Goal: Task Accomplishment & Management: Manage account settings

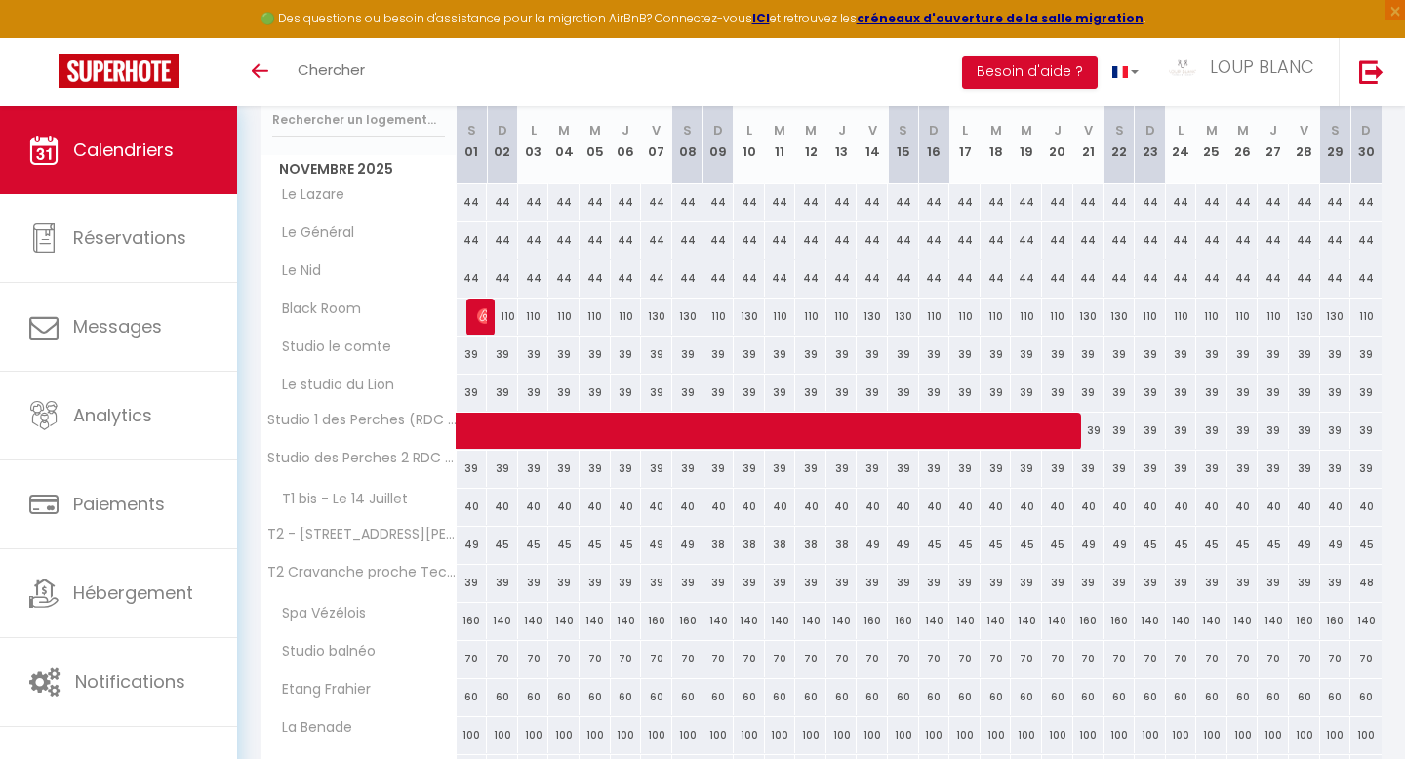
click at [158, 161] on span "Calendriers" at bounding box center [123, 150] width 100 height 24
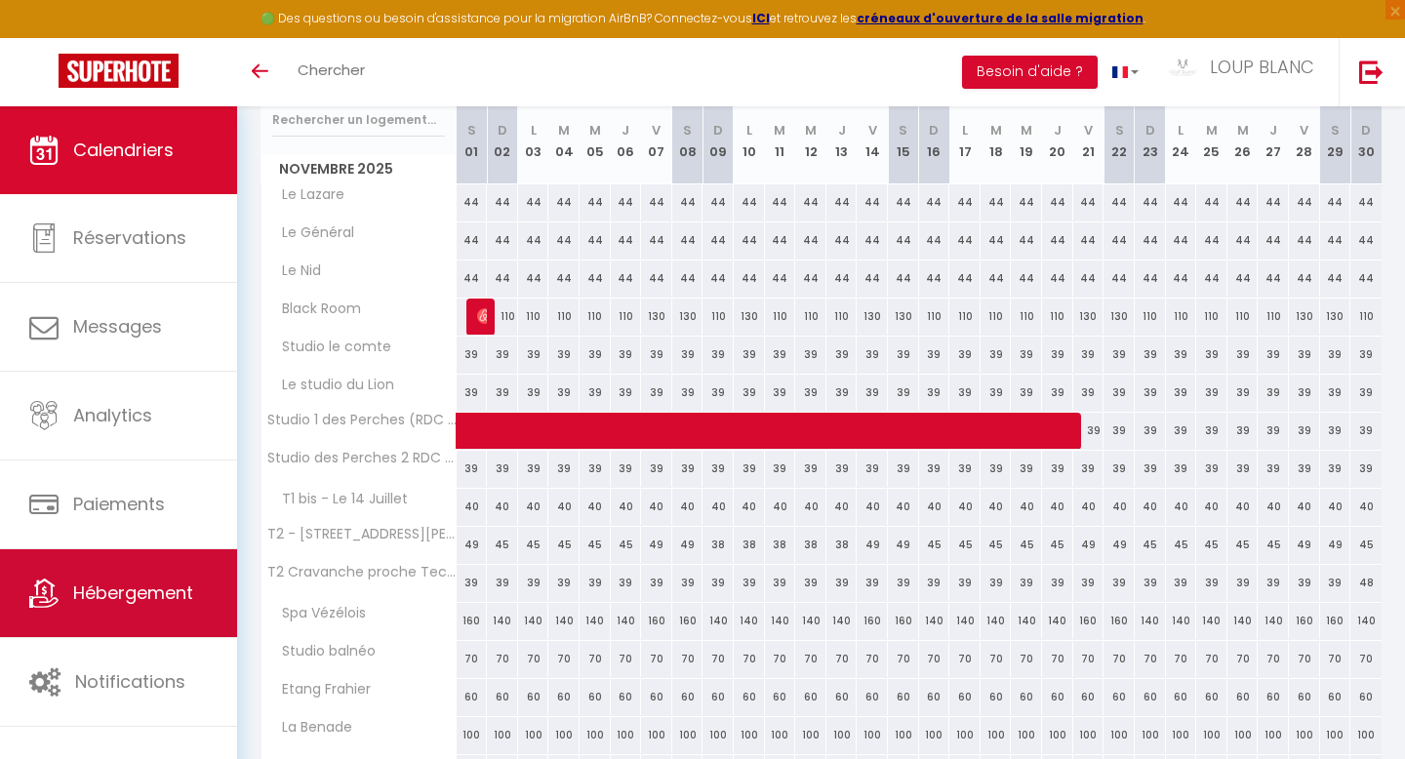
click at [164, 593] on span "Hébergement" at bounding box center [133, 592] width 120 height 24
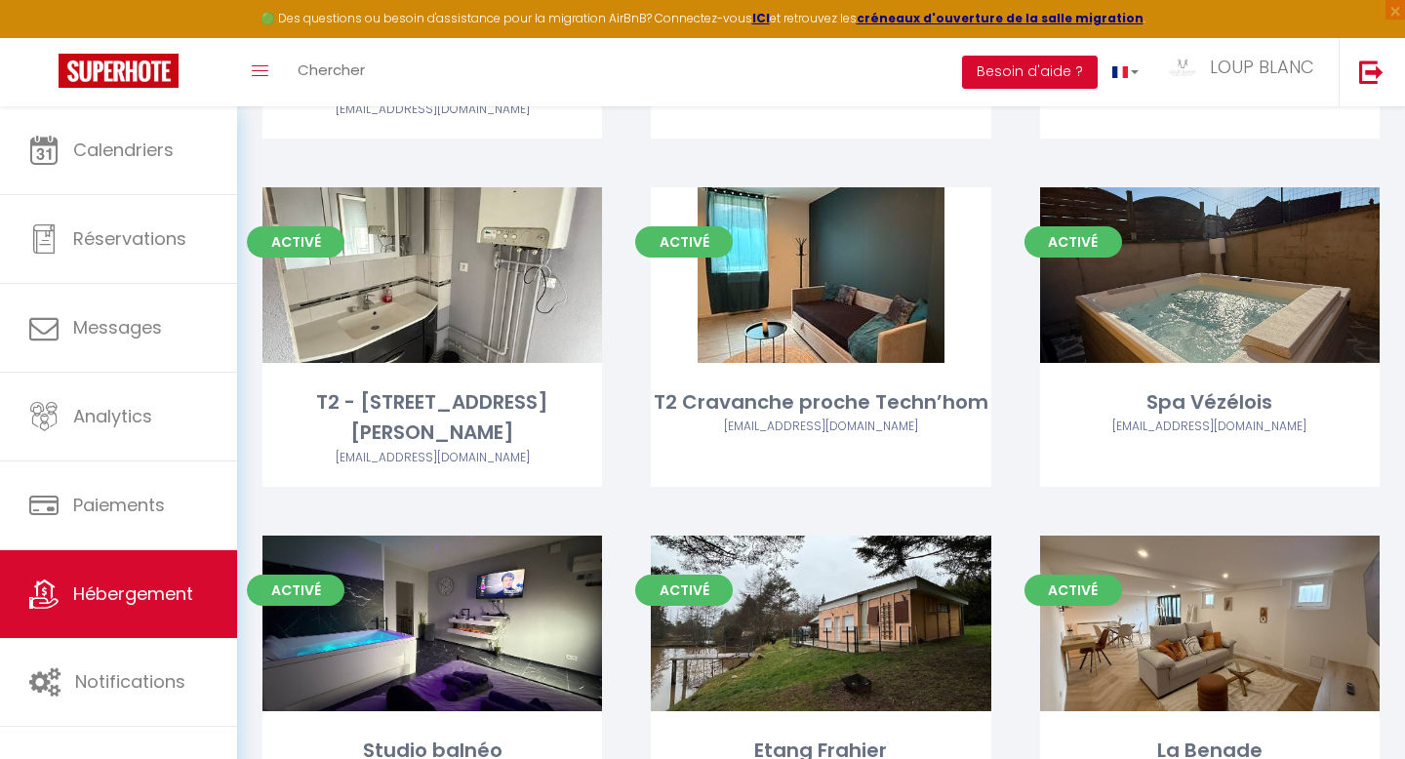
scroll to position [1049, 0]
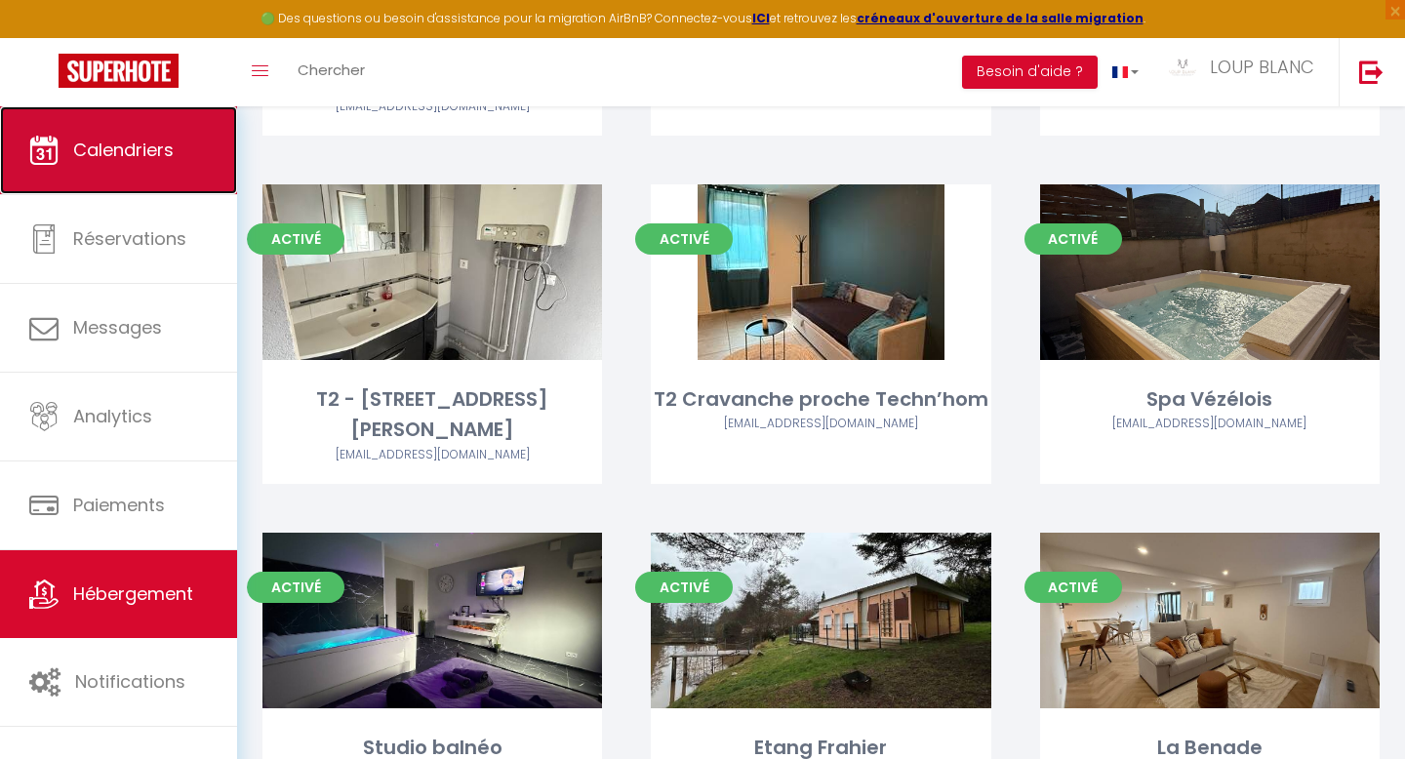
click at [158, 147] on span "Calendriers" at bounding box center [123, 150] width 100 height 24
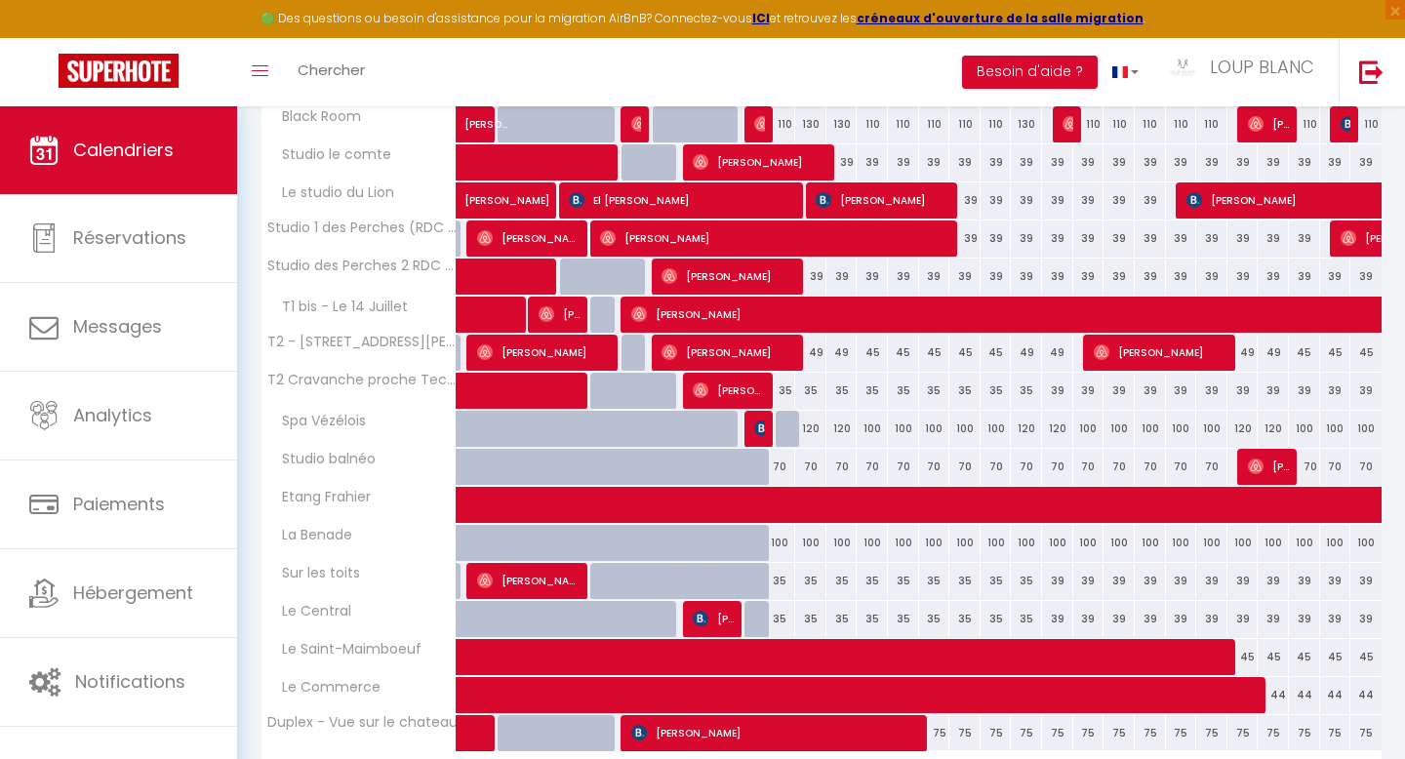
scroll to position [495, 0]
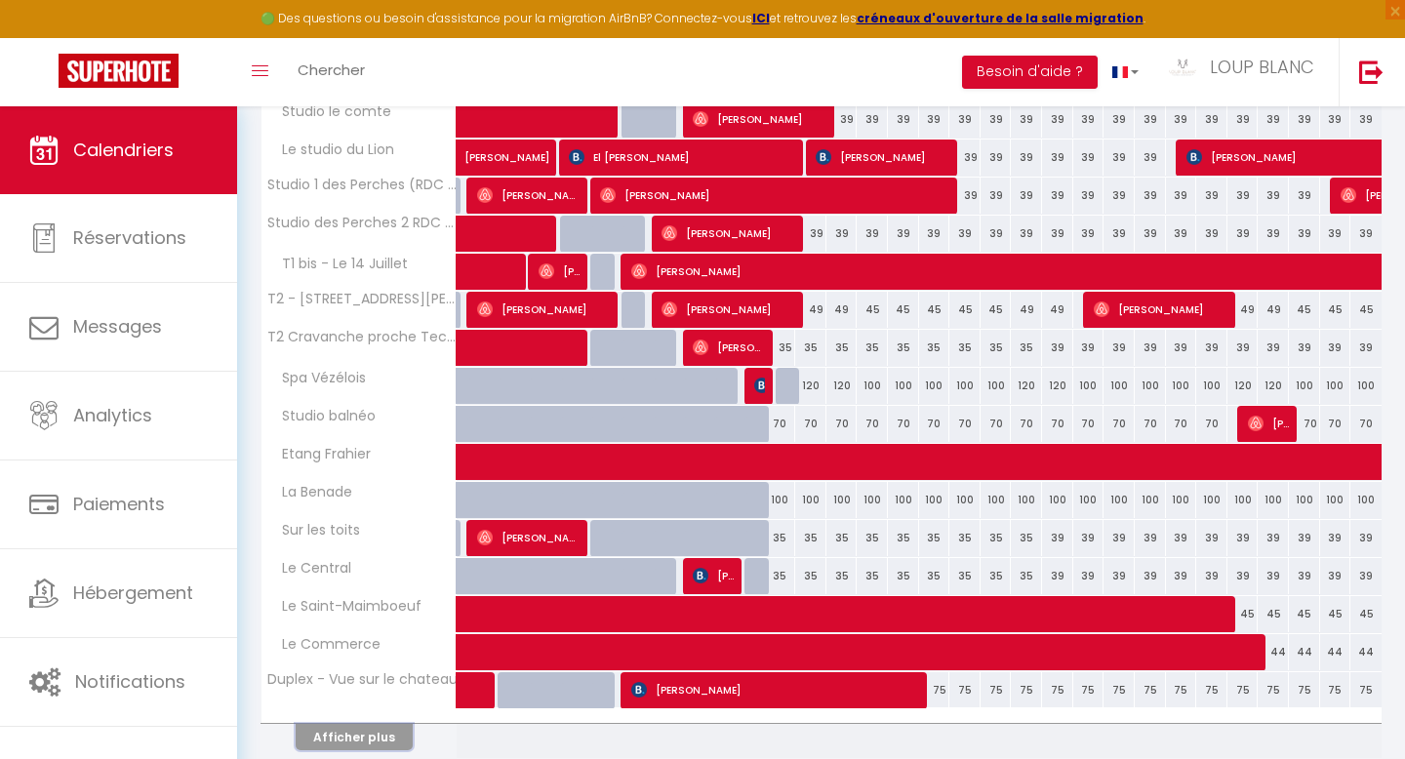
click at [359, 732] on button "Afficher plus" at bounding box center [354, 737] width 117 height 26
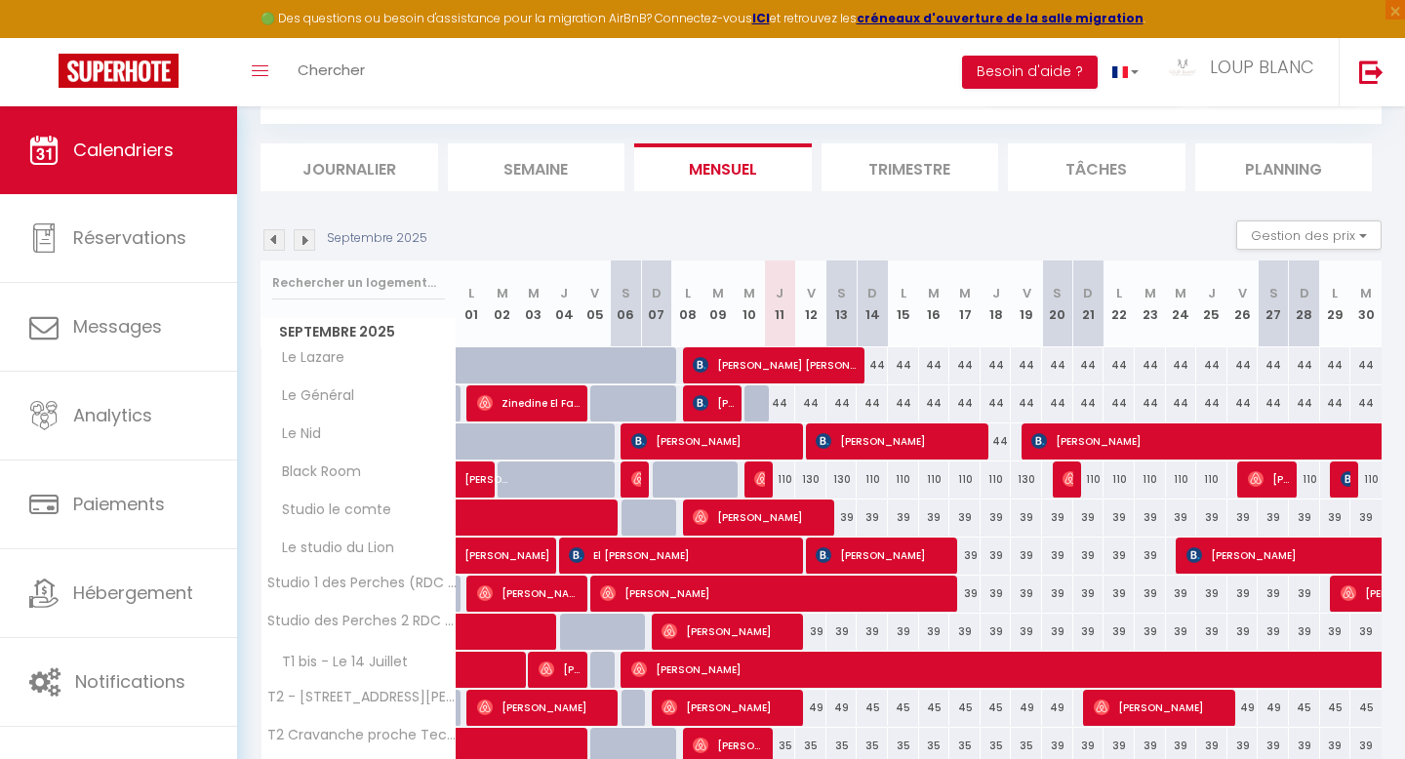
scroll to position [85, 0]
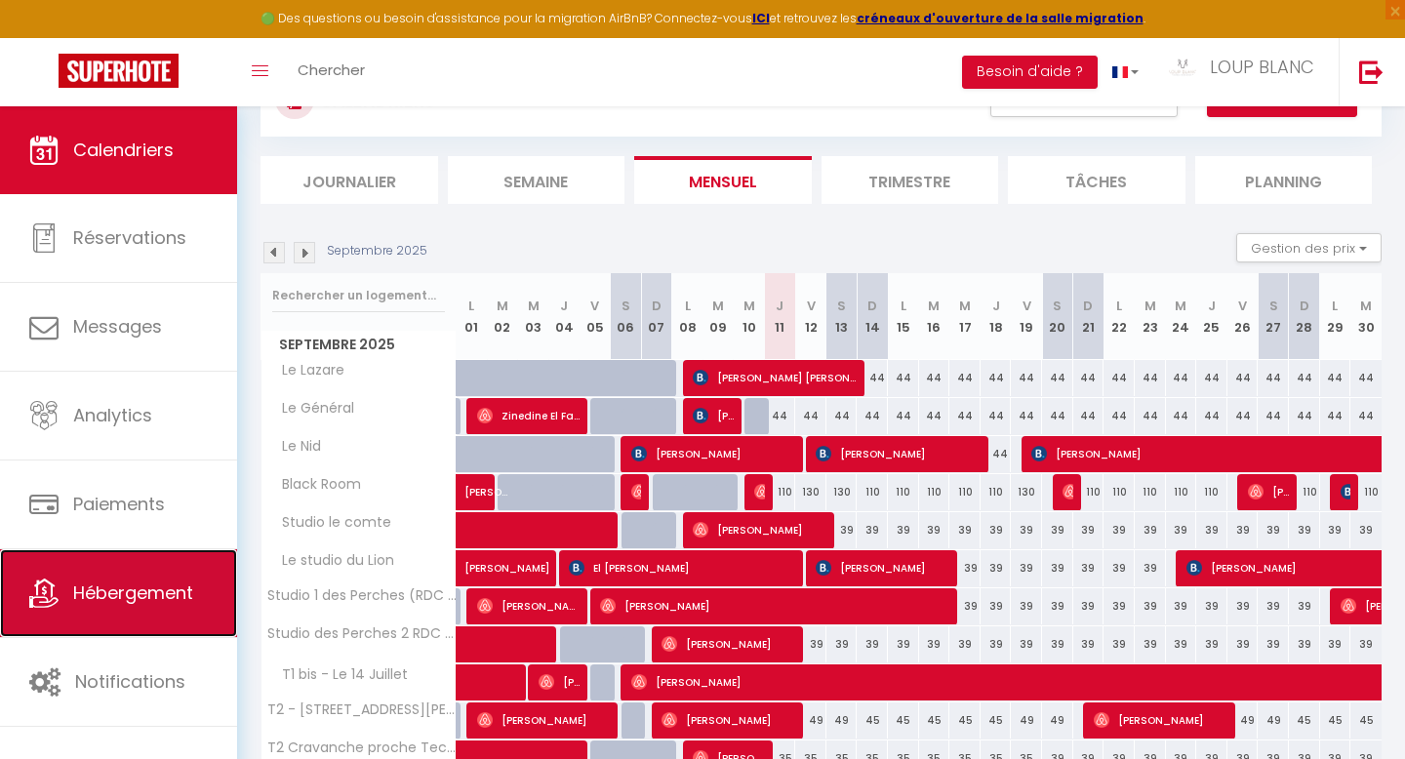
click at [136, 593] on span "Hébergement" at bounding box center [133, 592] width 120 height 24
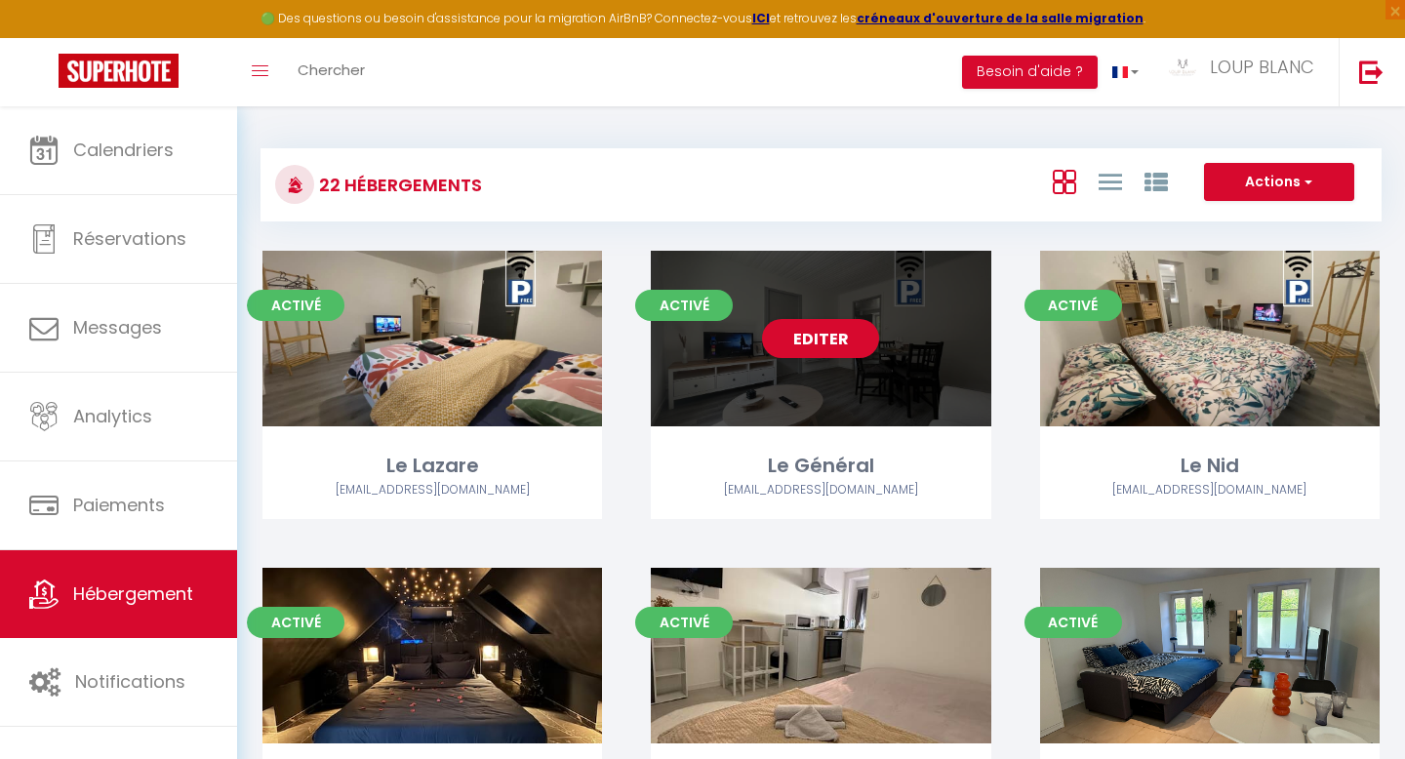
click at [826, 363] on div "Editer" at bounding box center [820, 339] width 339 height 176
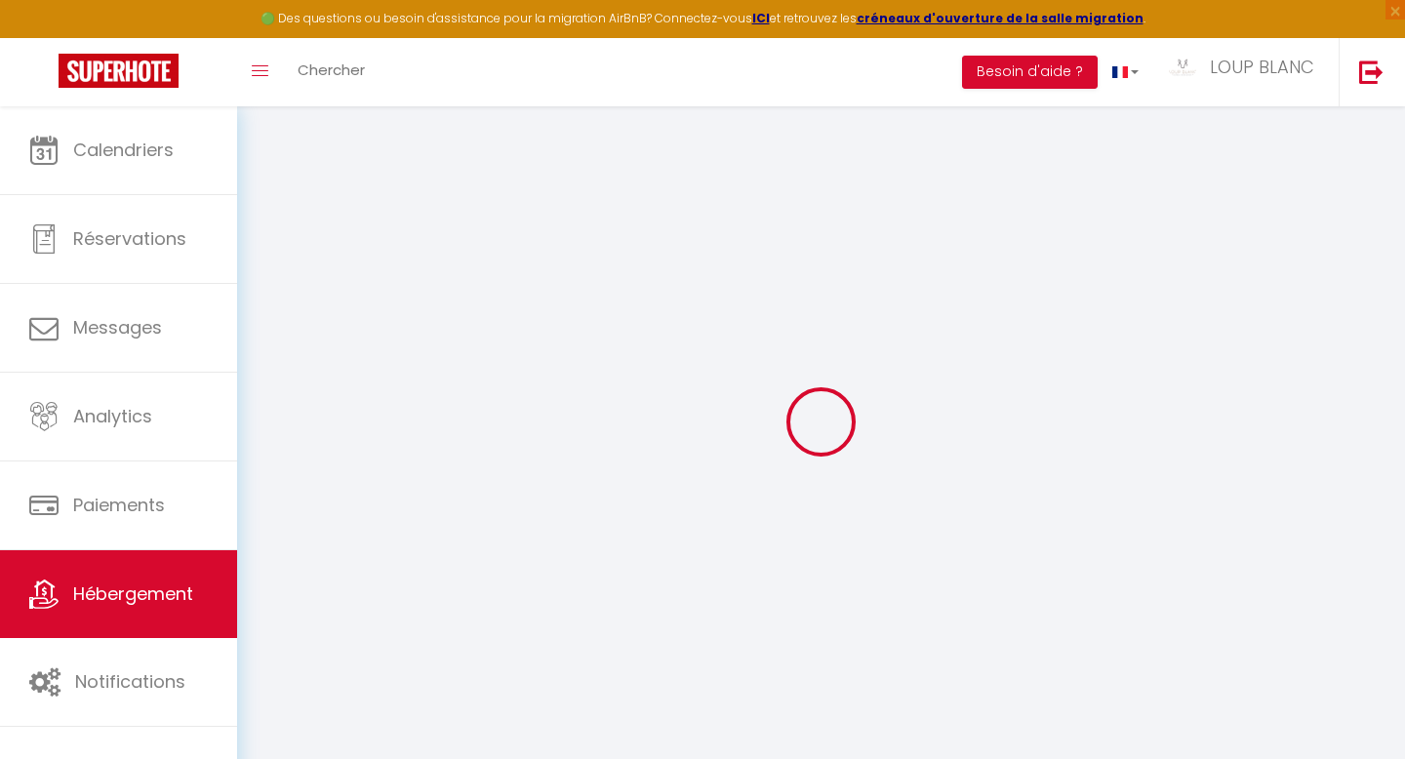
select select
checkbox input "false"
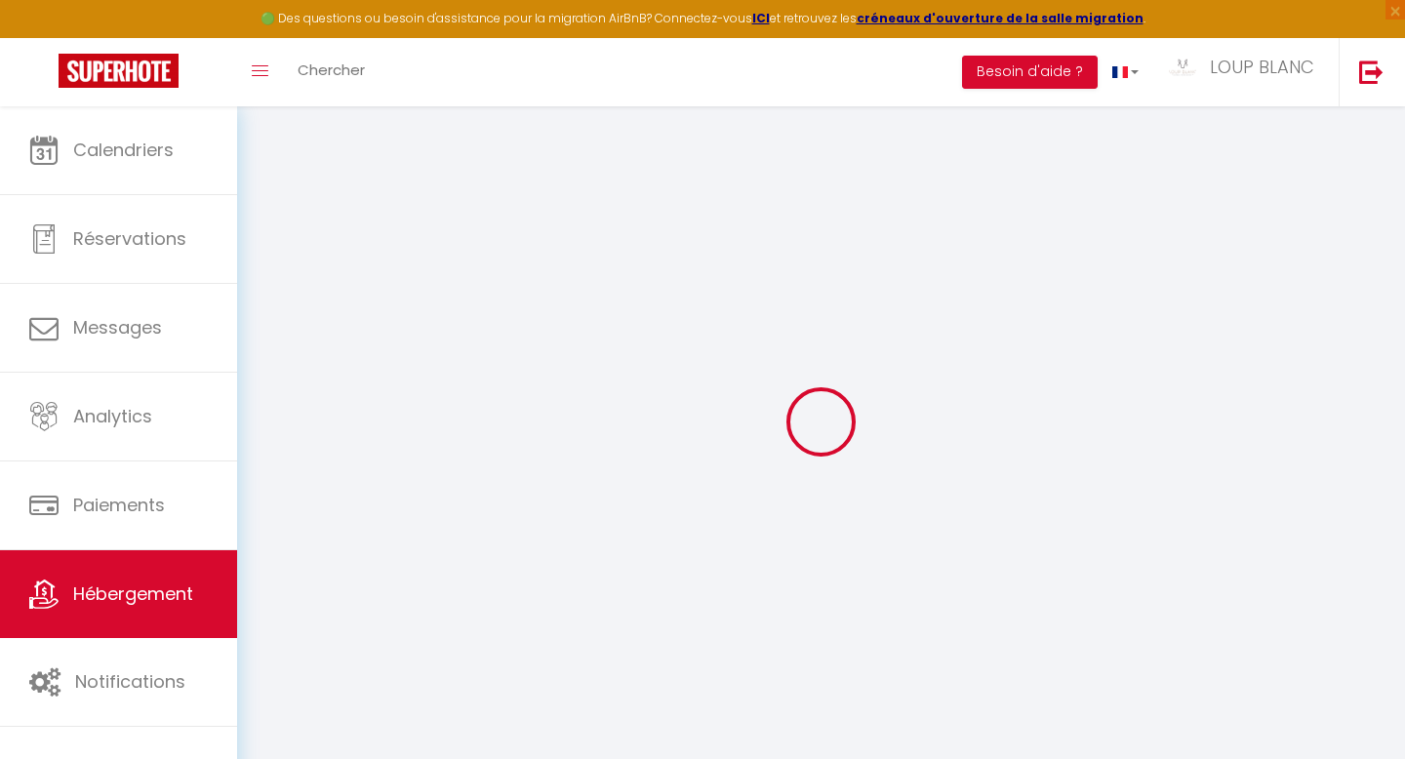
checkbox input "false"
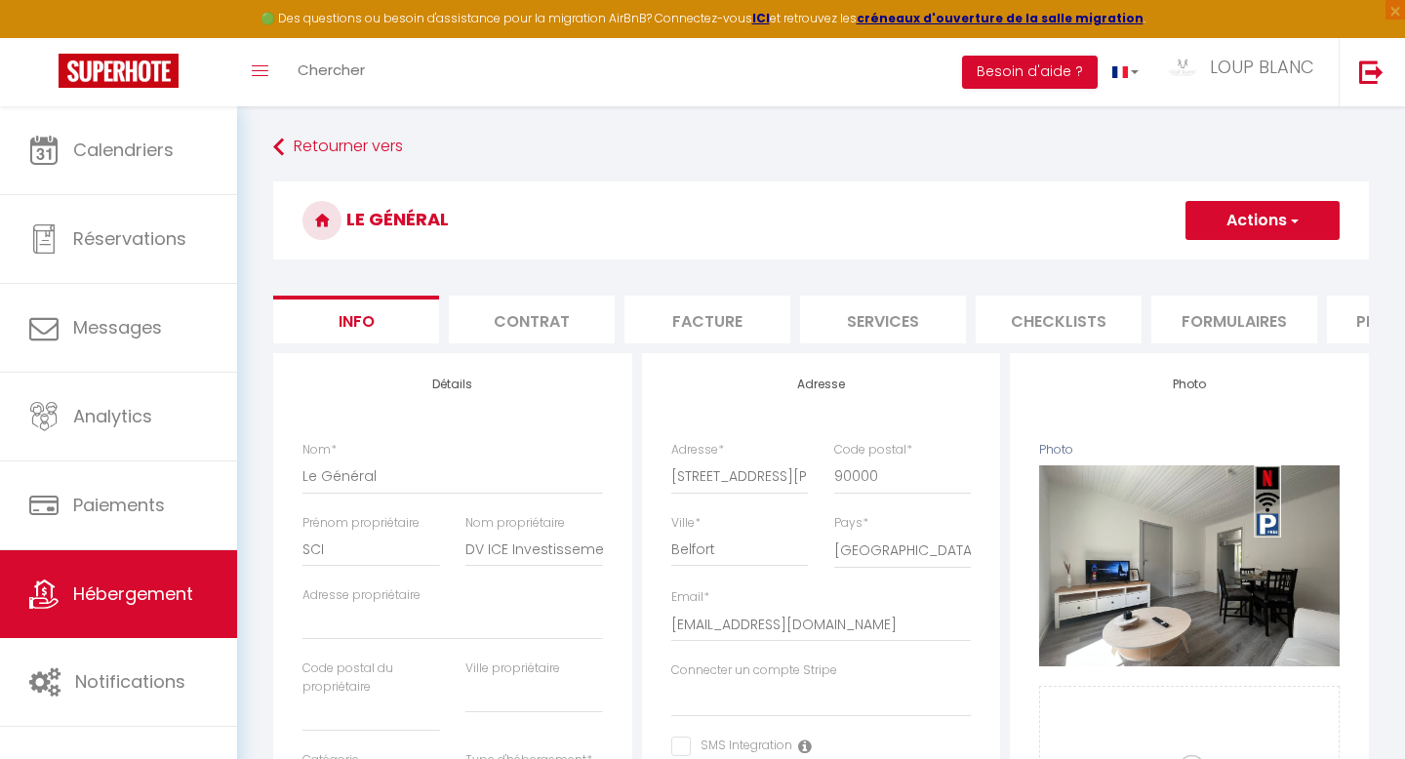
click at [722, 319] on li "Facture" at bounding box center [707, 320] width 166 height 48
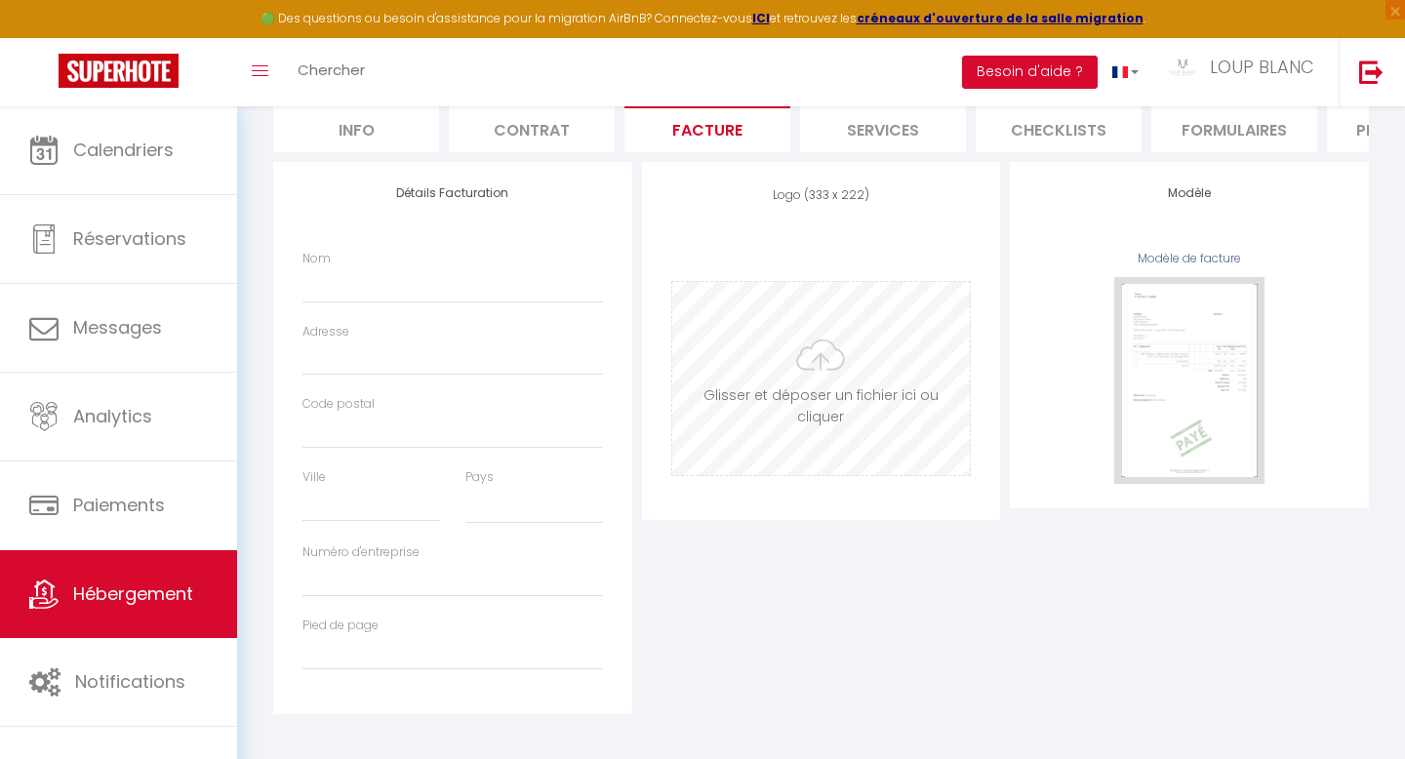
scroll to position [195, 0]
select select
click at [469, 583] on input "Numéro d'entreprise" at bounding box center [452, 575] width 300 height 35
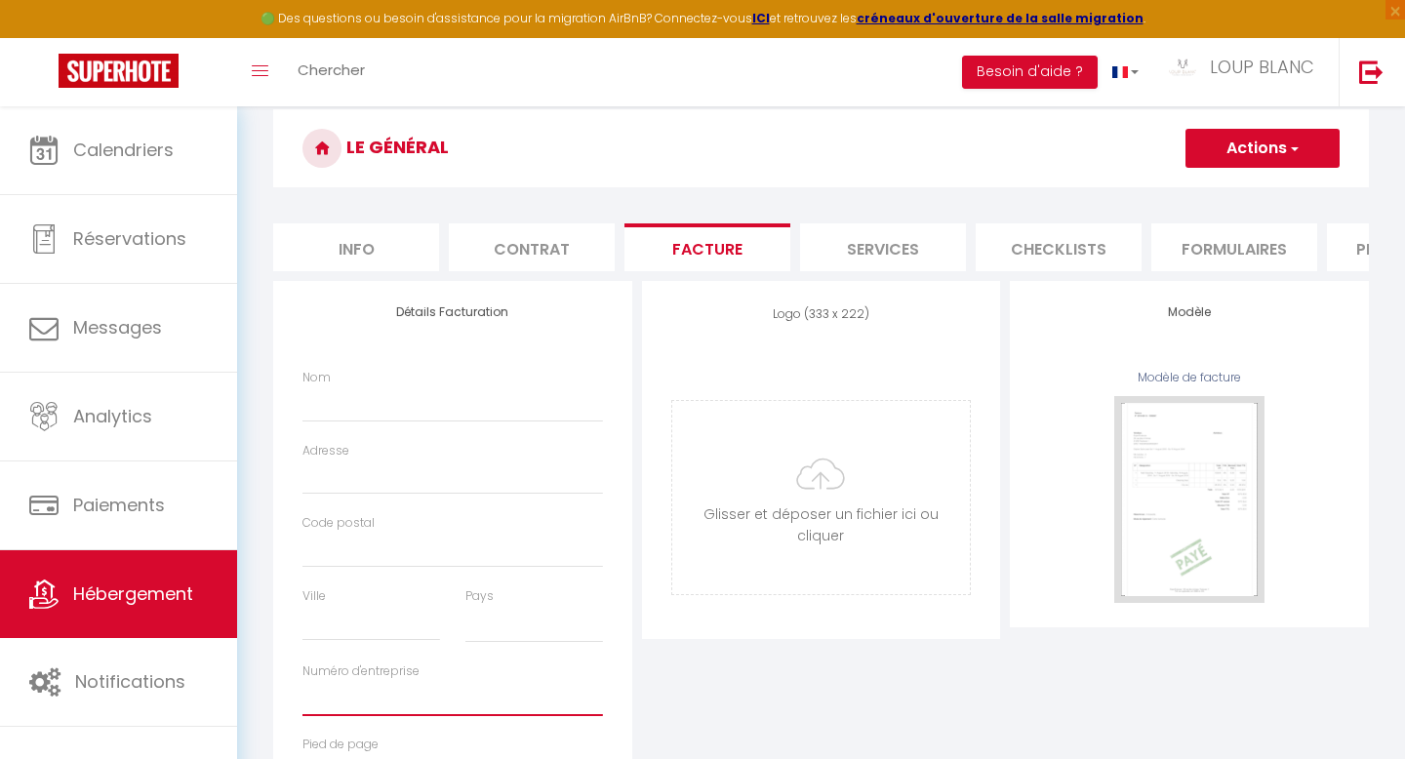
scroll to position [69, 0]
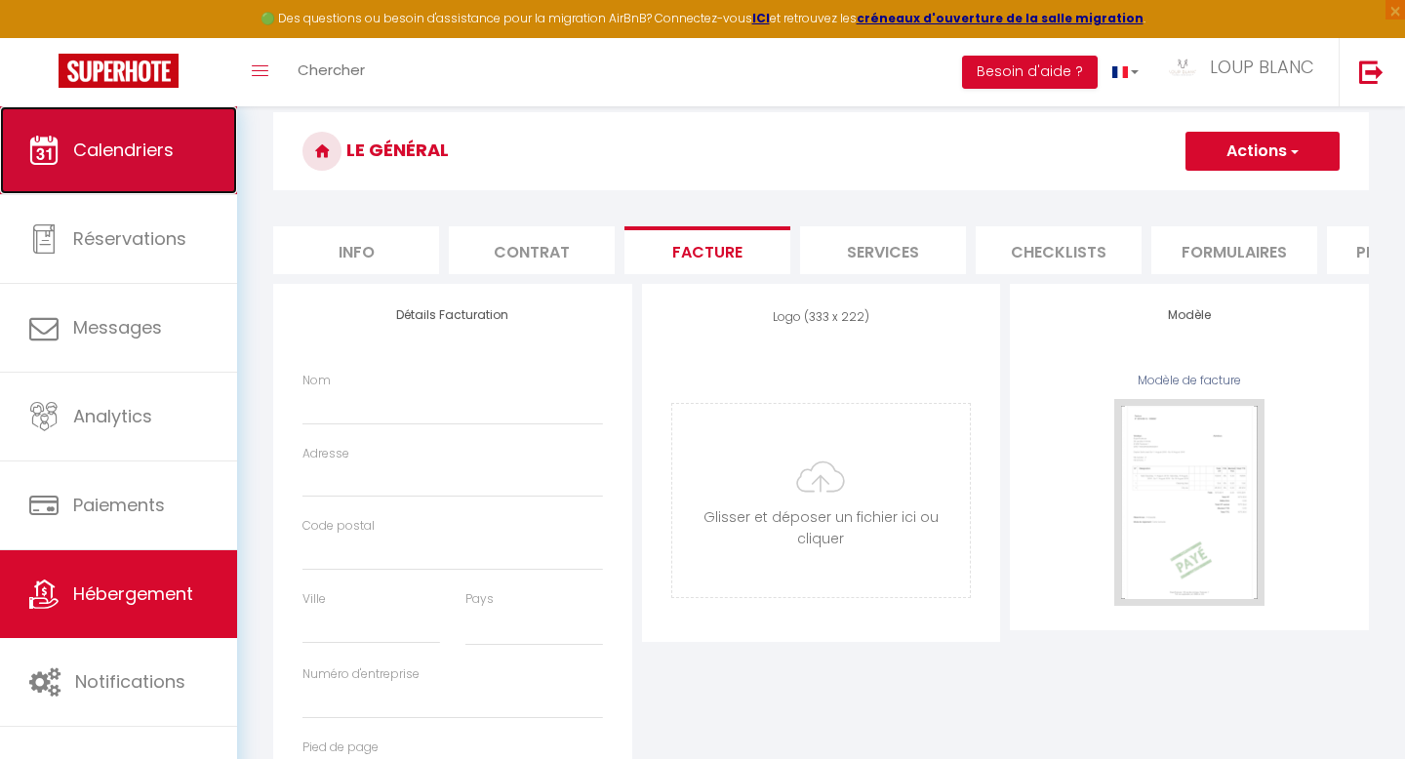
click at [109, 162] on link "Calendriers" at bounding box center [118, 150] width 237 height 88
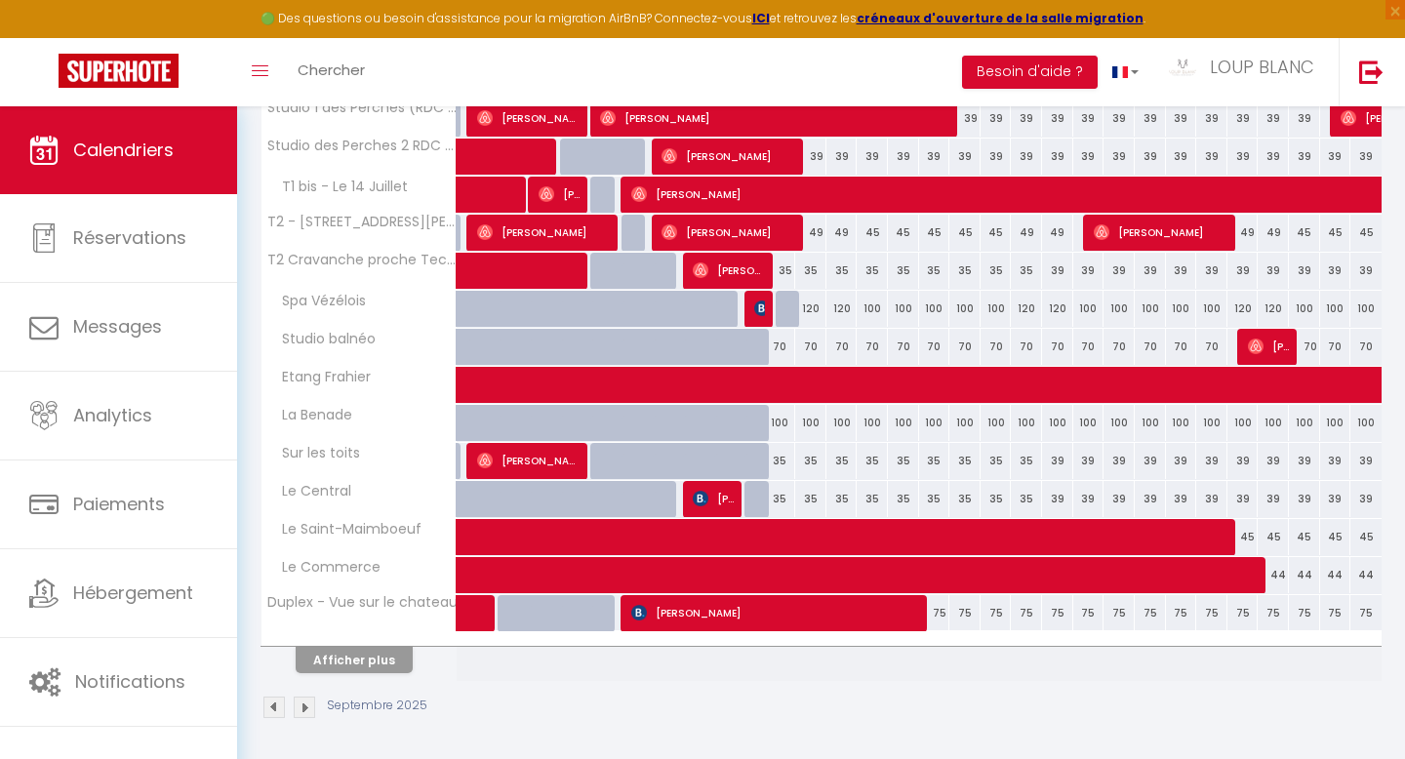
scroll to position [574, 0]
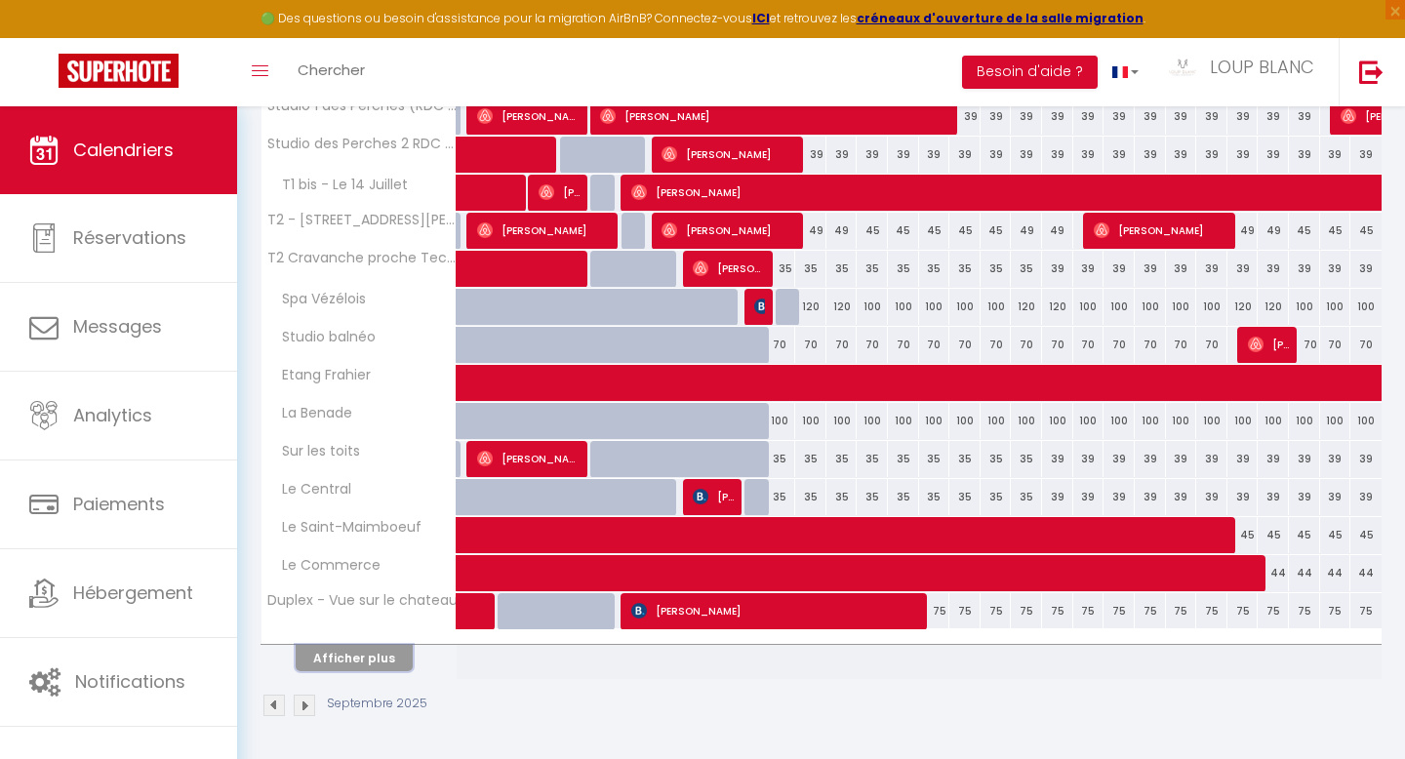
click at [365, 657] on button "Afficher plus" at bounding box center [354, 658] width 117 height 26
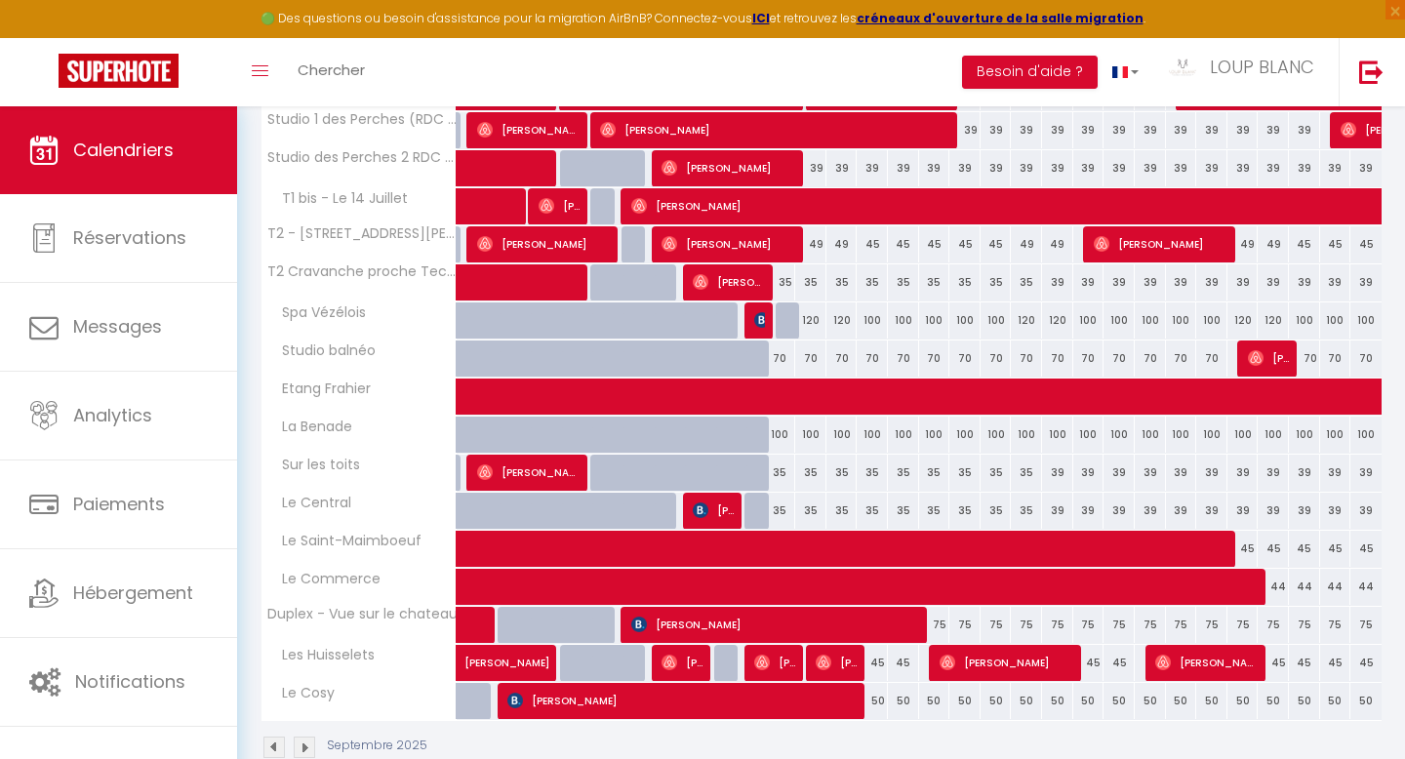
scroll to position [556, 0]
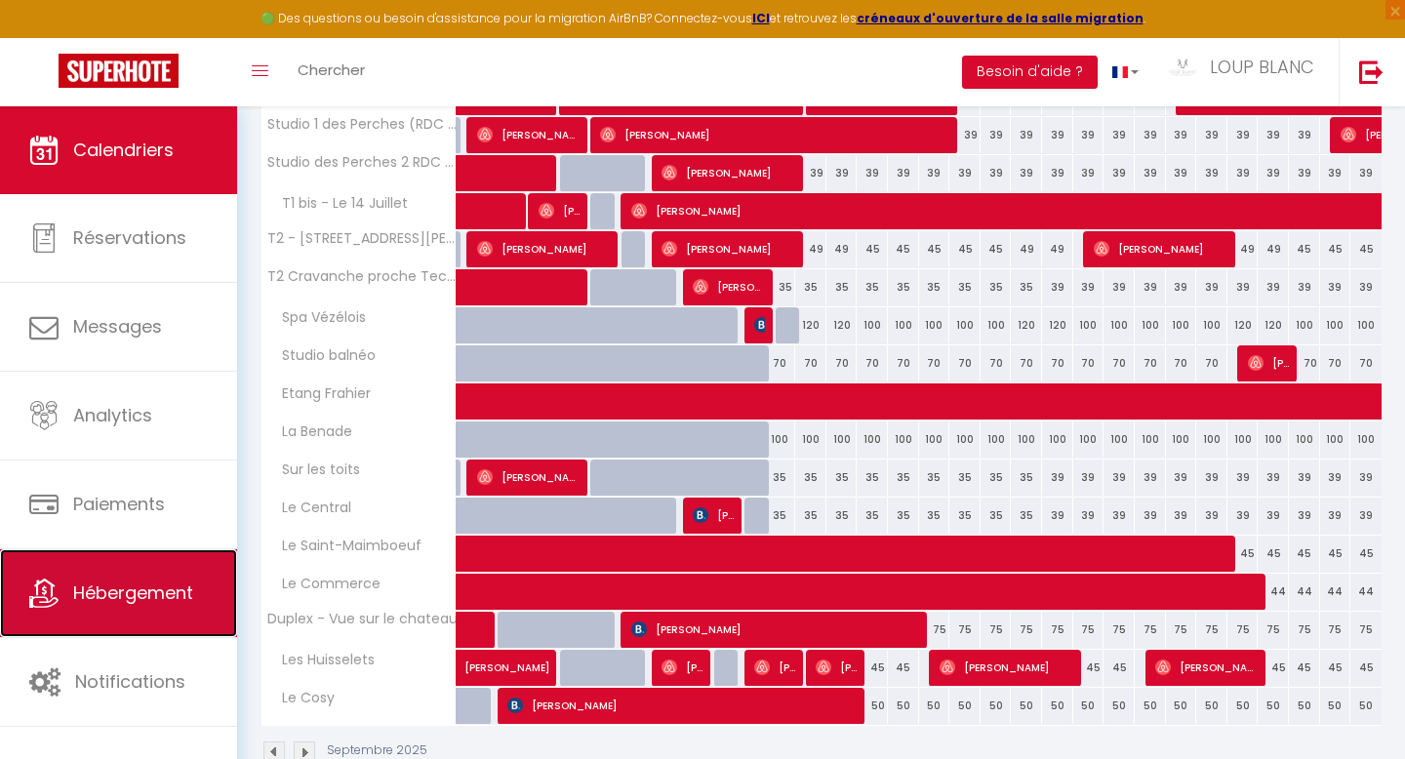
click at [126, 591] on span "Hébergement" at bounding box center [133, 592] width 120 height 24
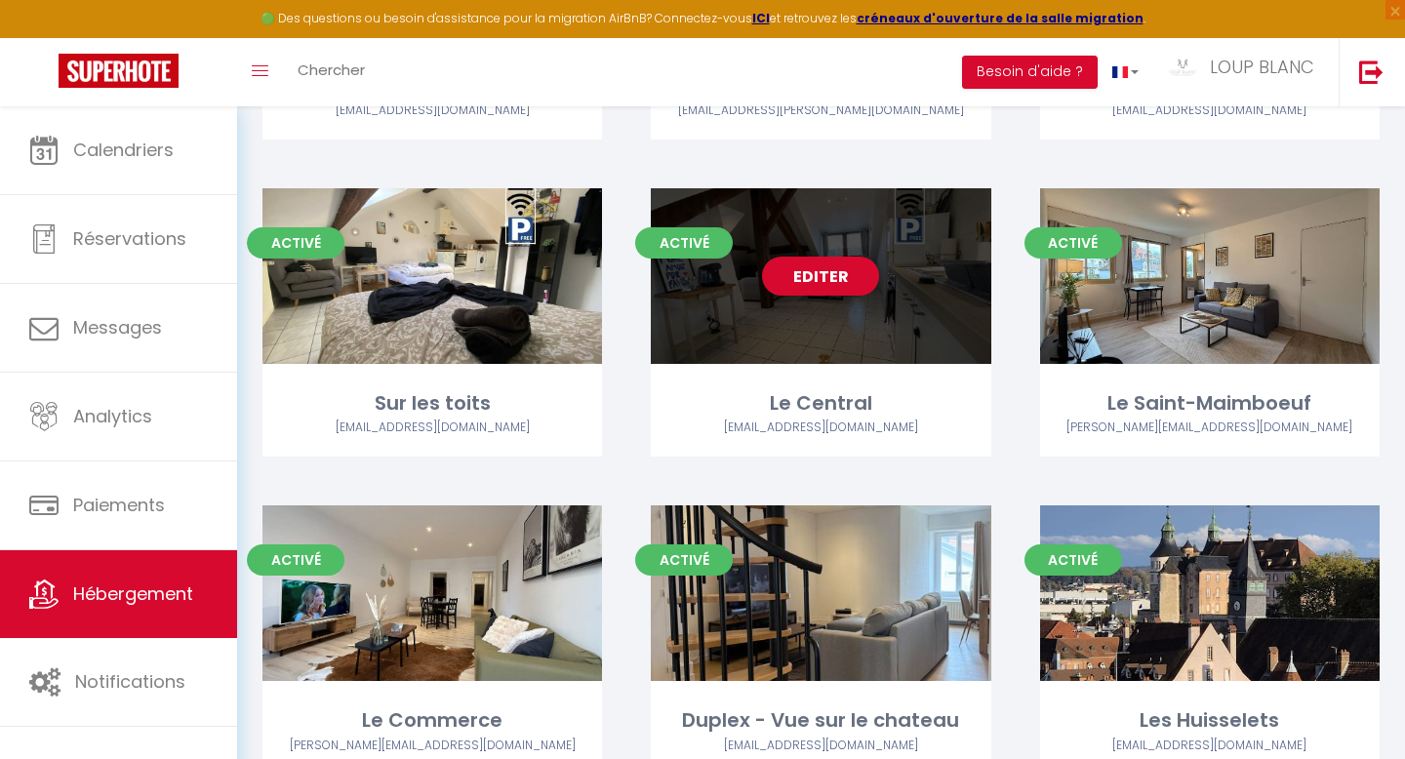
scroll to position [1715, 0]
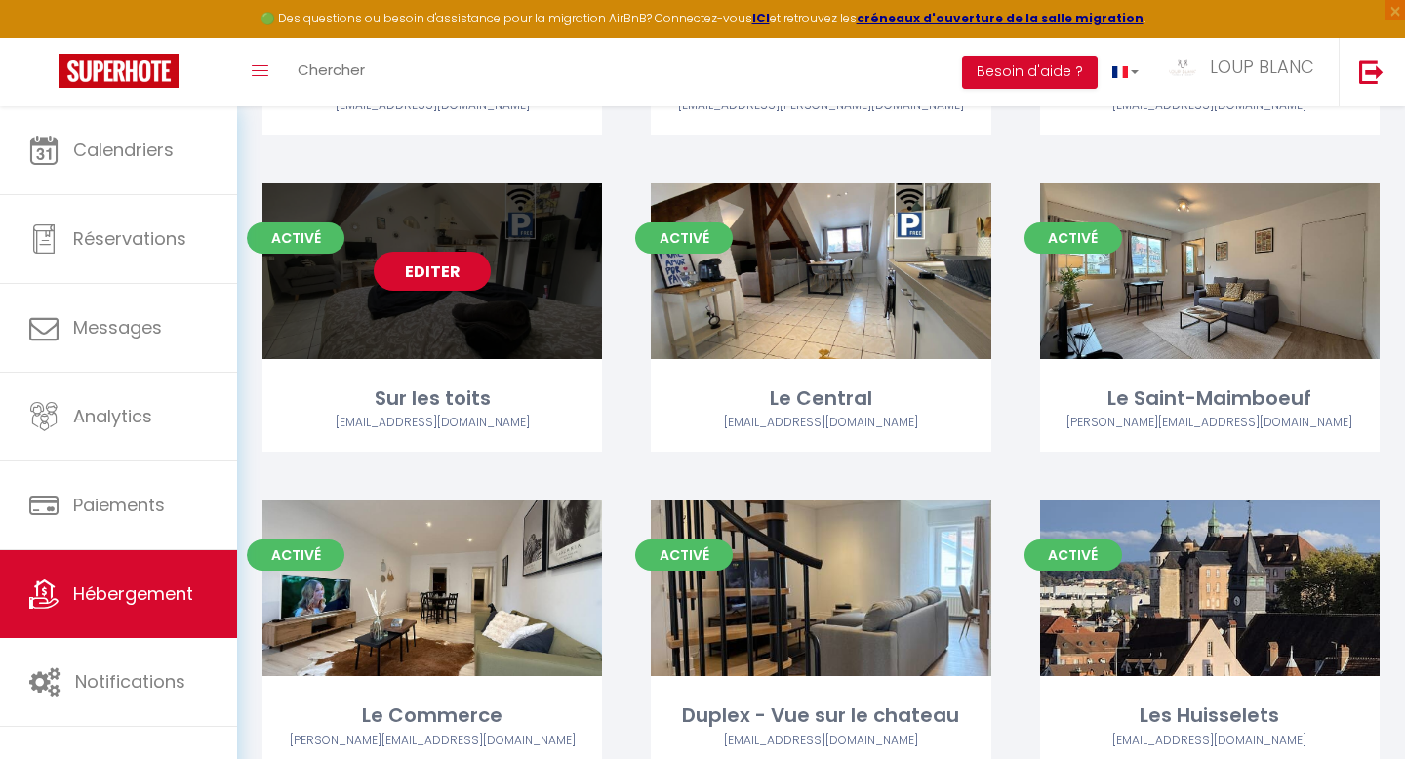
click at [436, 252] on link "Editer" at bounding box center [432, 271] width 117 height 39
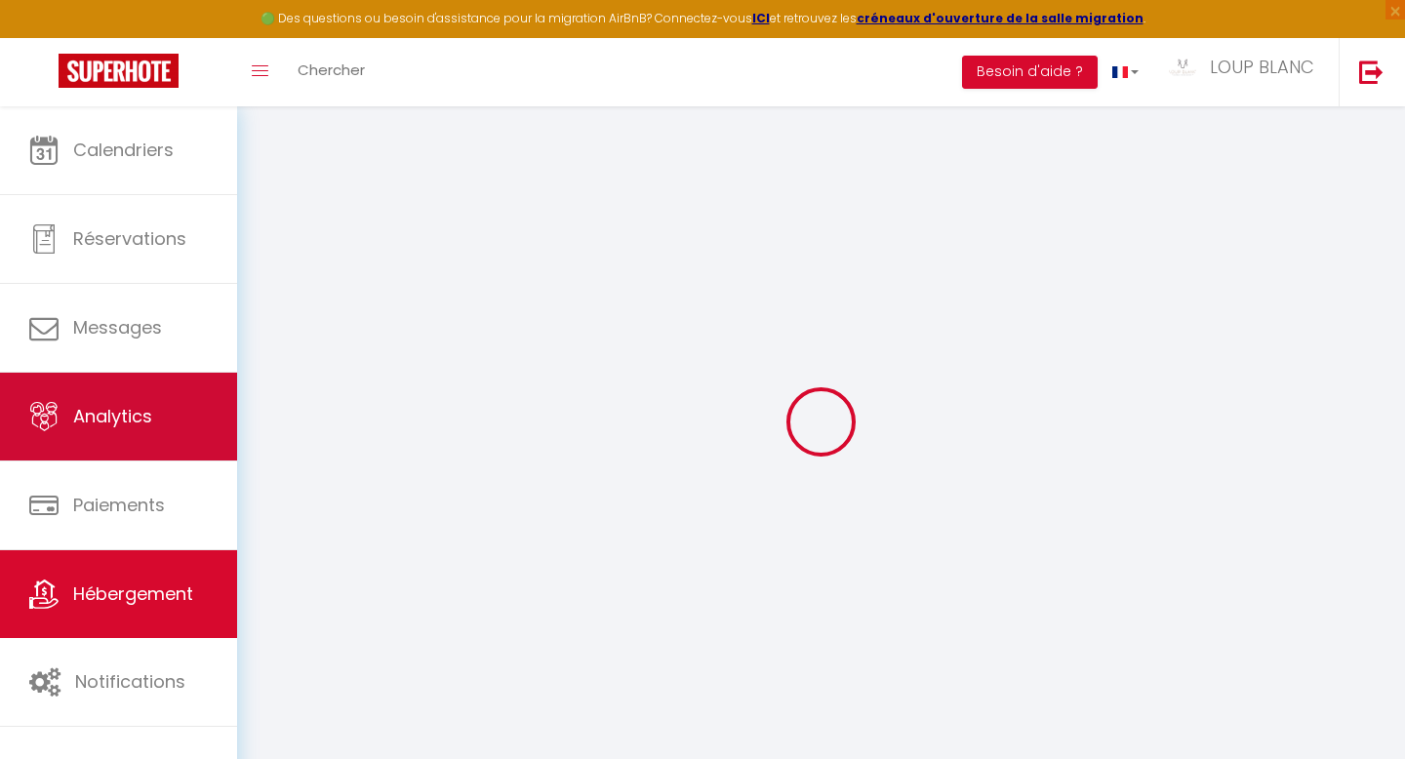
select select
checkbox input "false"
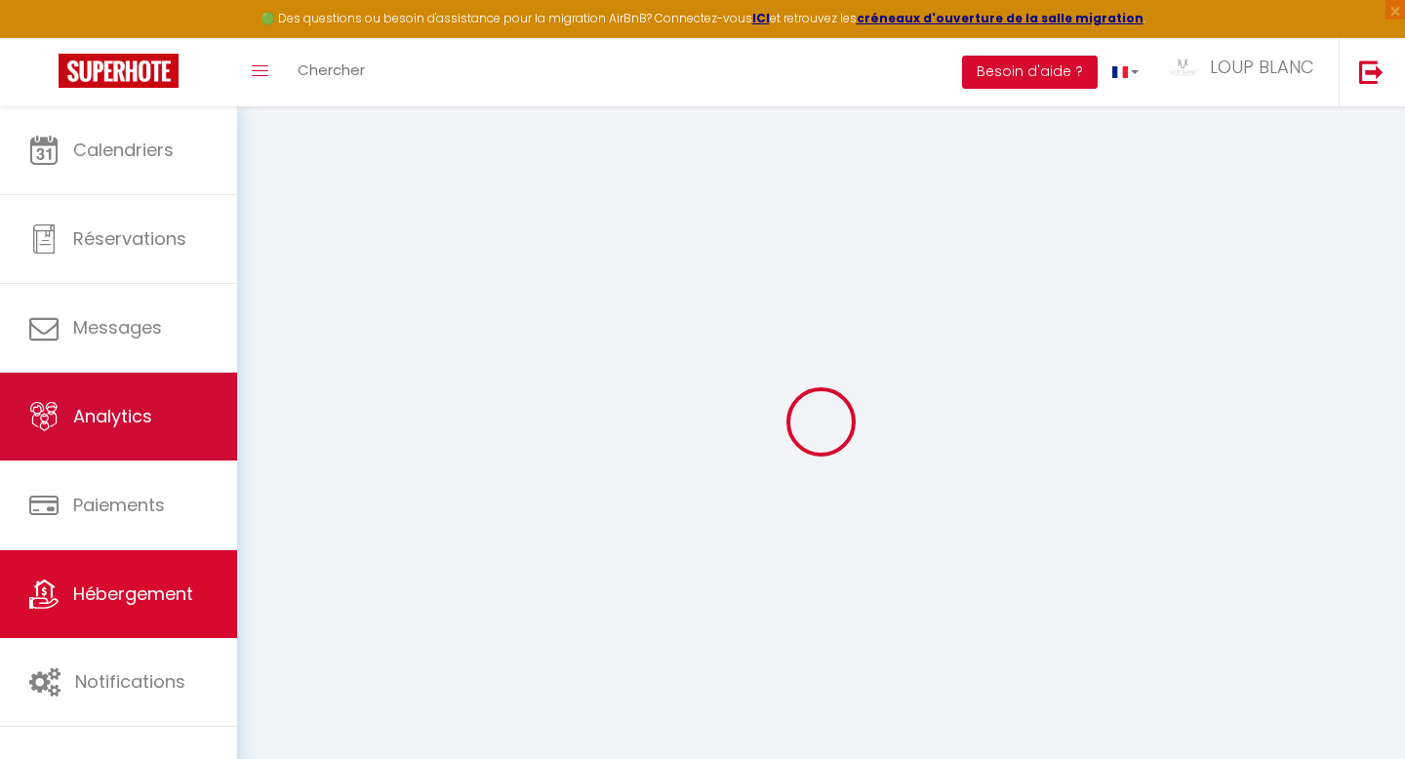
checkbox input "false"
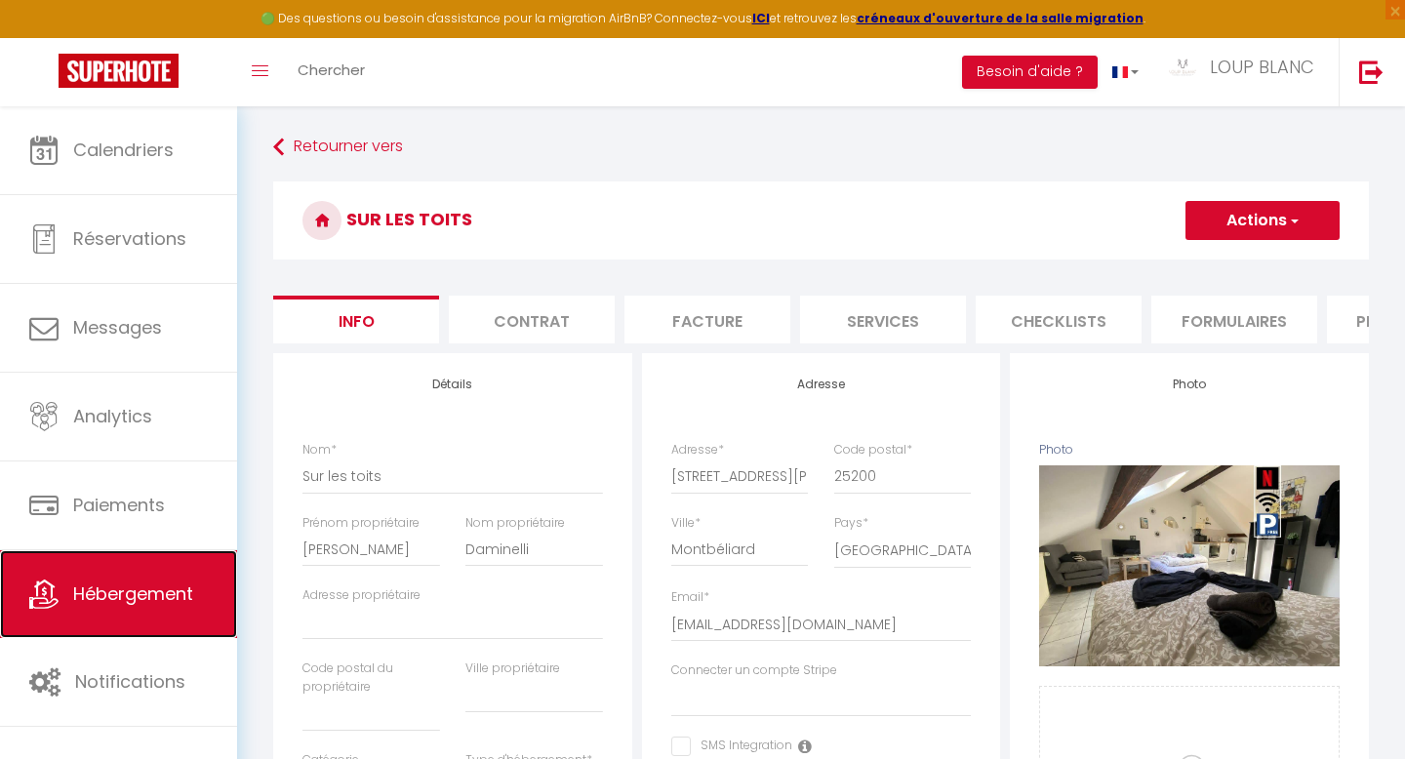
click at [110, 573] on link "Hébergement" at bounding box center [118, 594] width 237 height 88
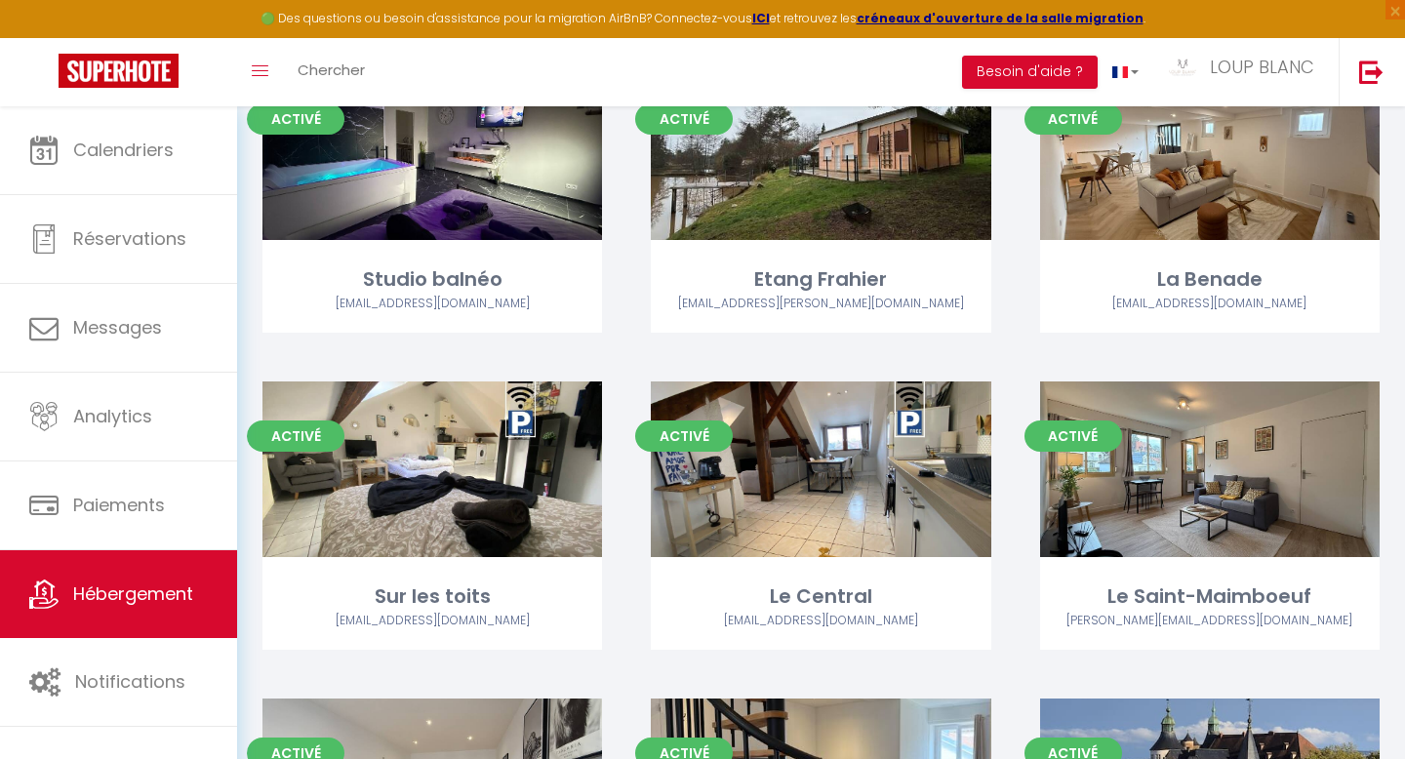
scroll to position [1521, 0]
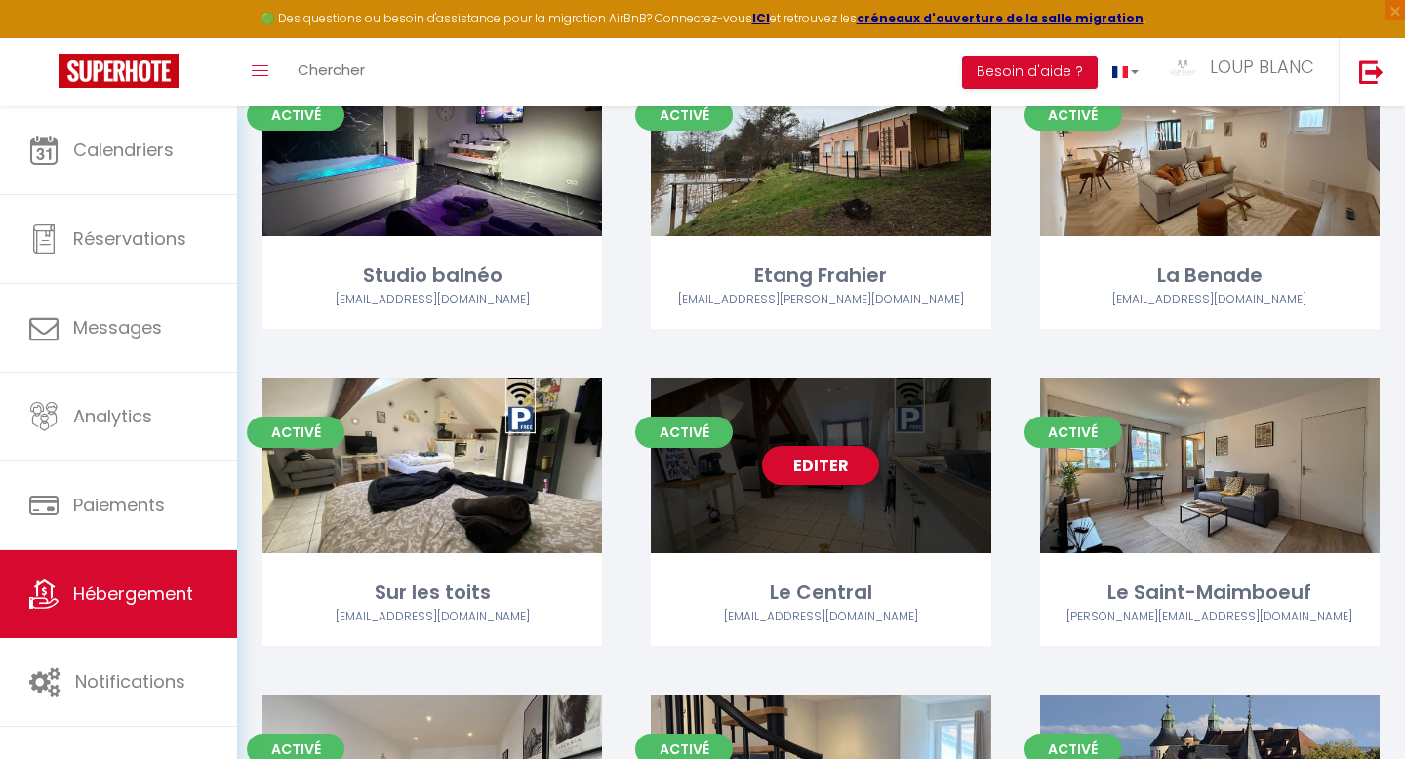
click at [853, 446] on link "Editer" at bounding box center [820, 465] width 117 height 39
select select "3"
select select "2"
select select "1"
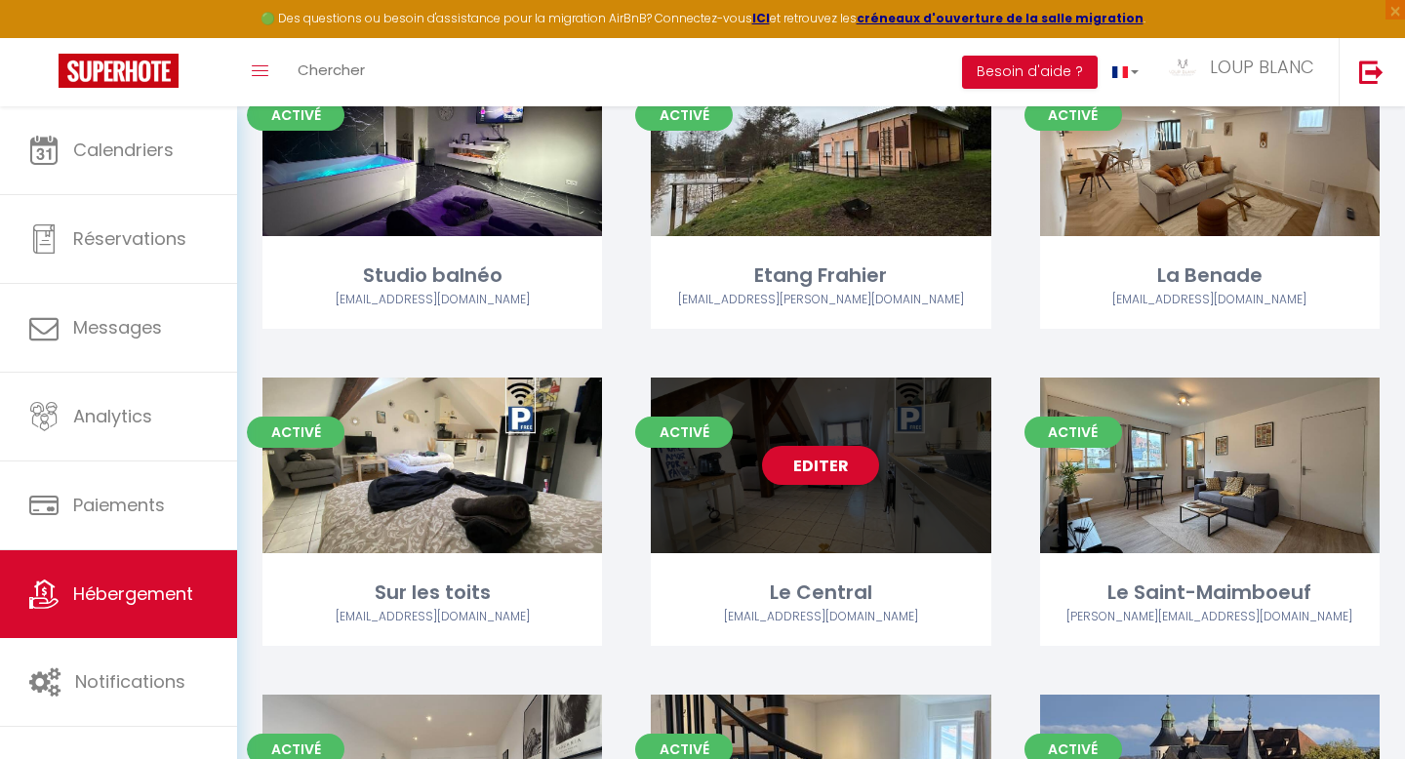
select select "28"
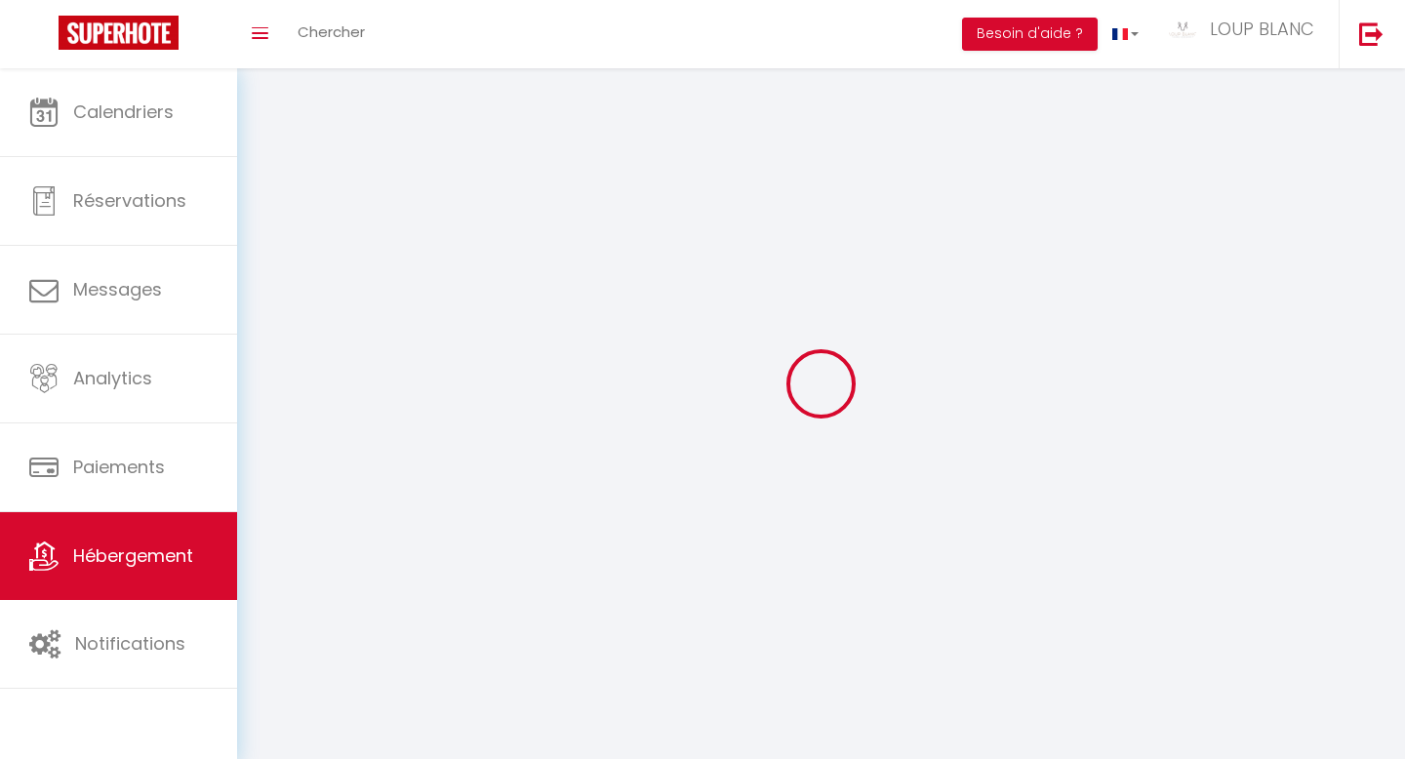
select select
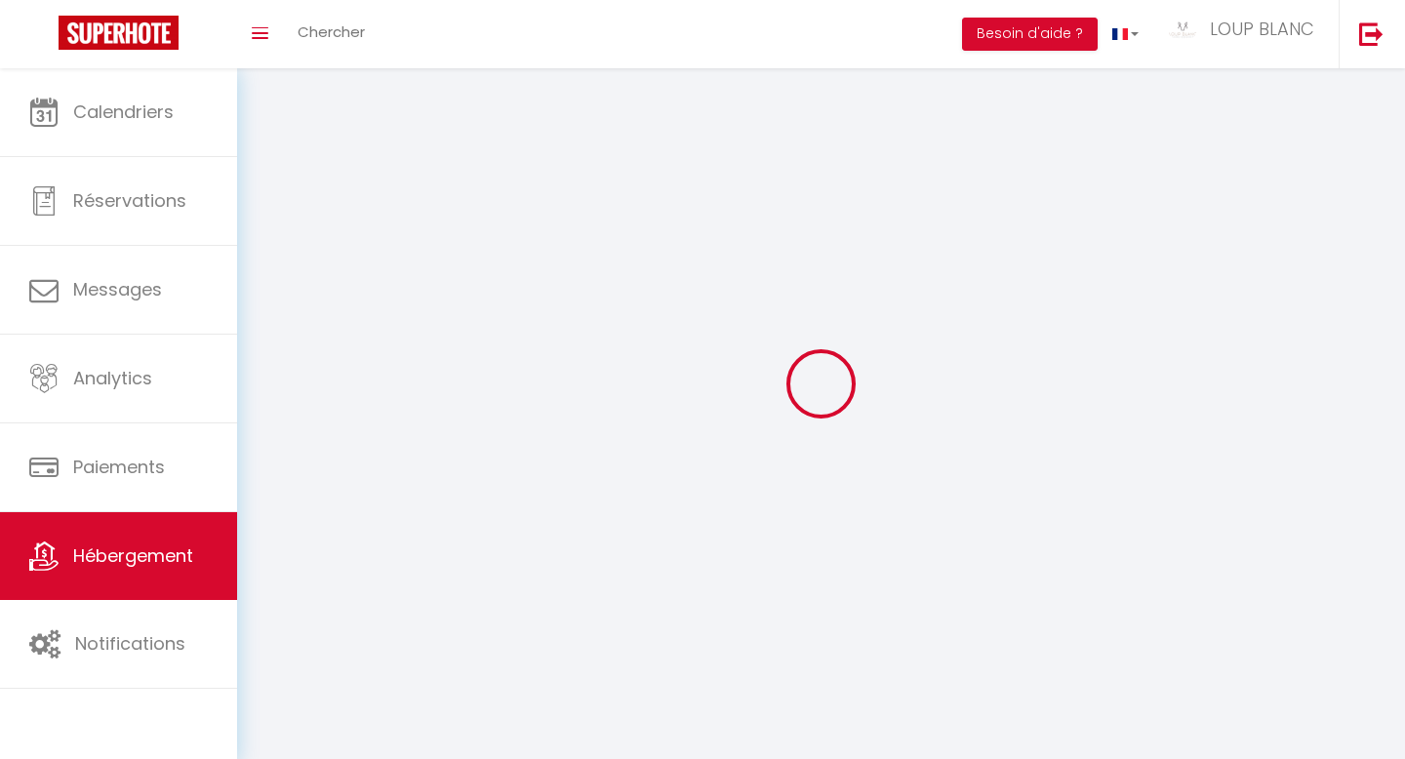
select select
checkbox input "false"
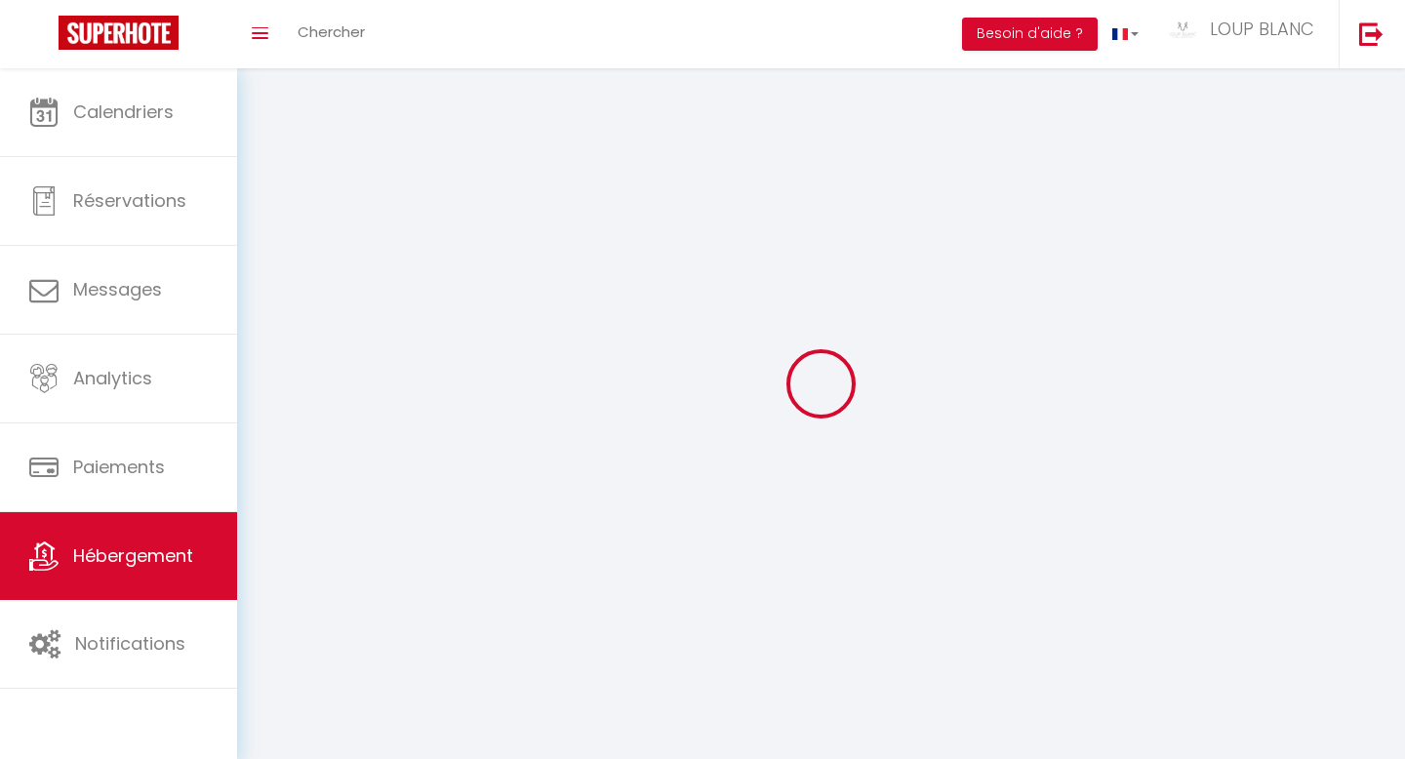
select select
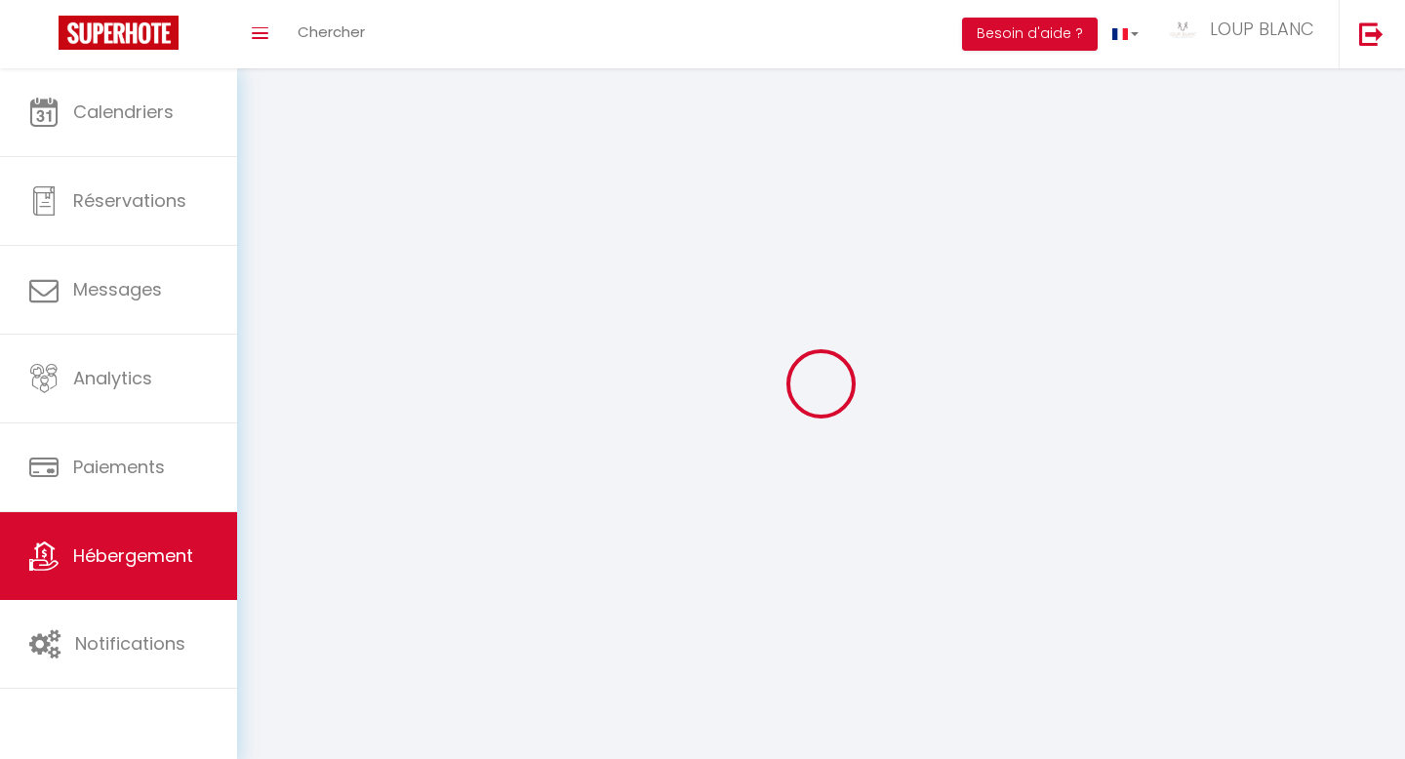
select select
checkbox input "false"
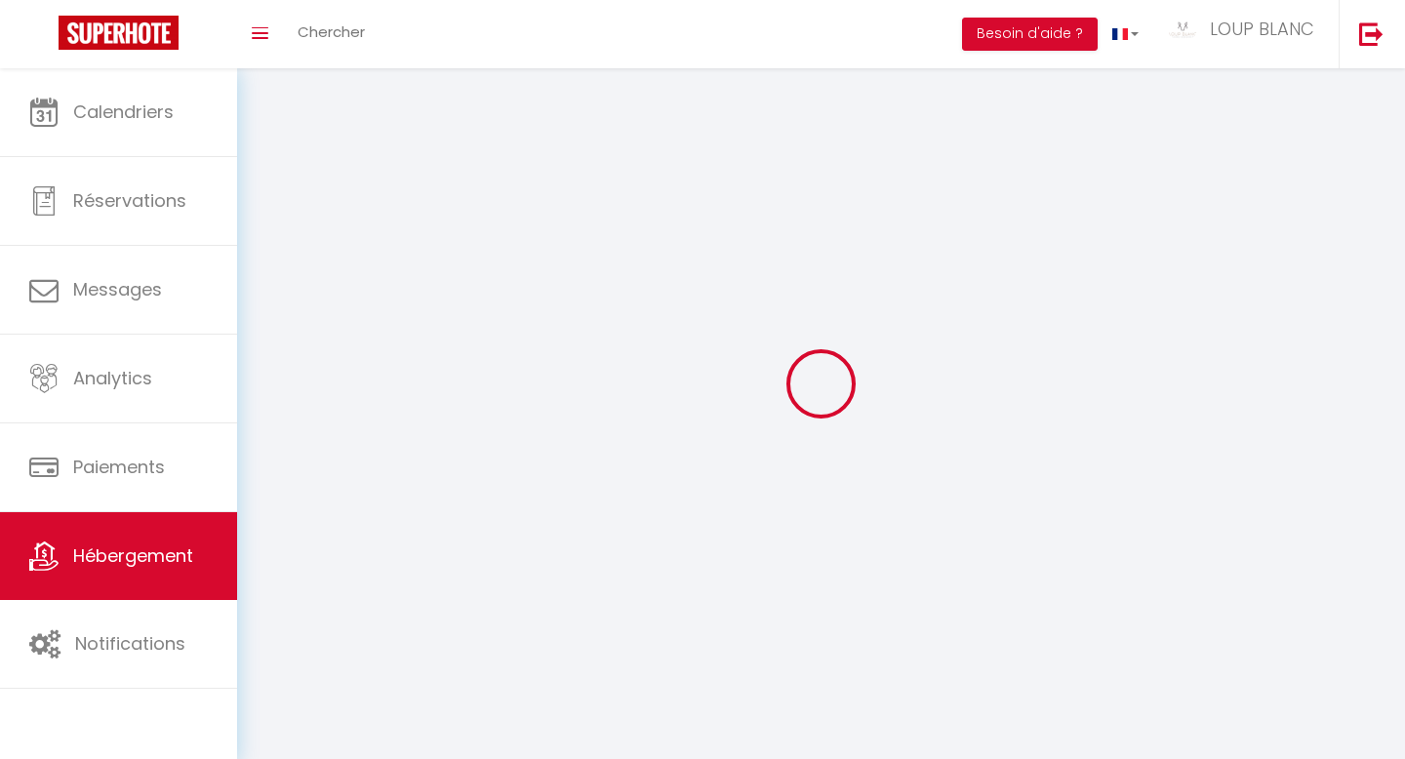
checkbox input "false"
select select
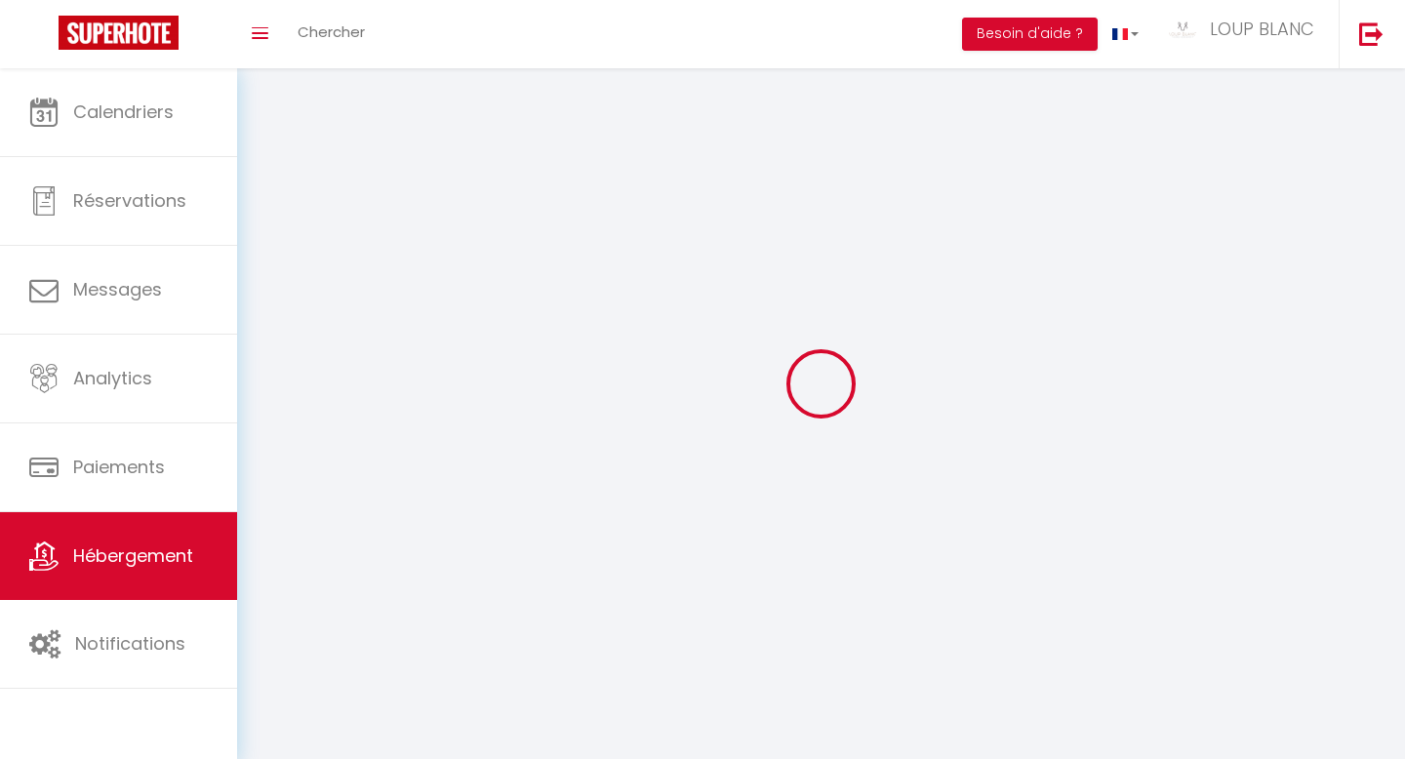
select select
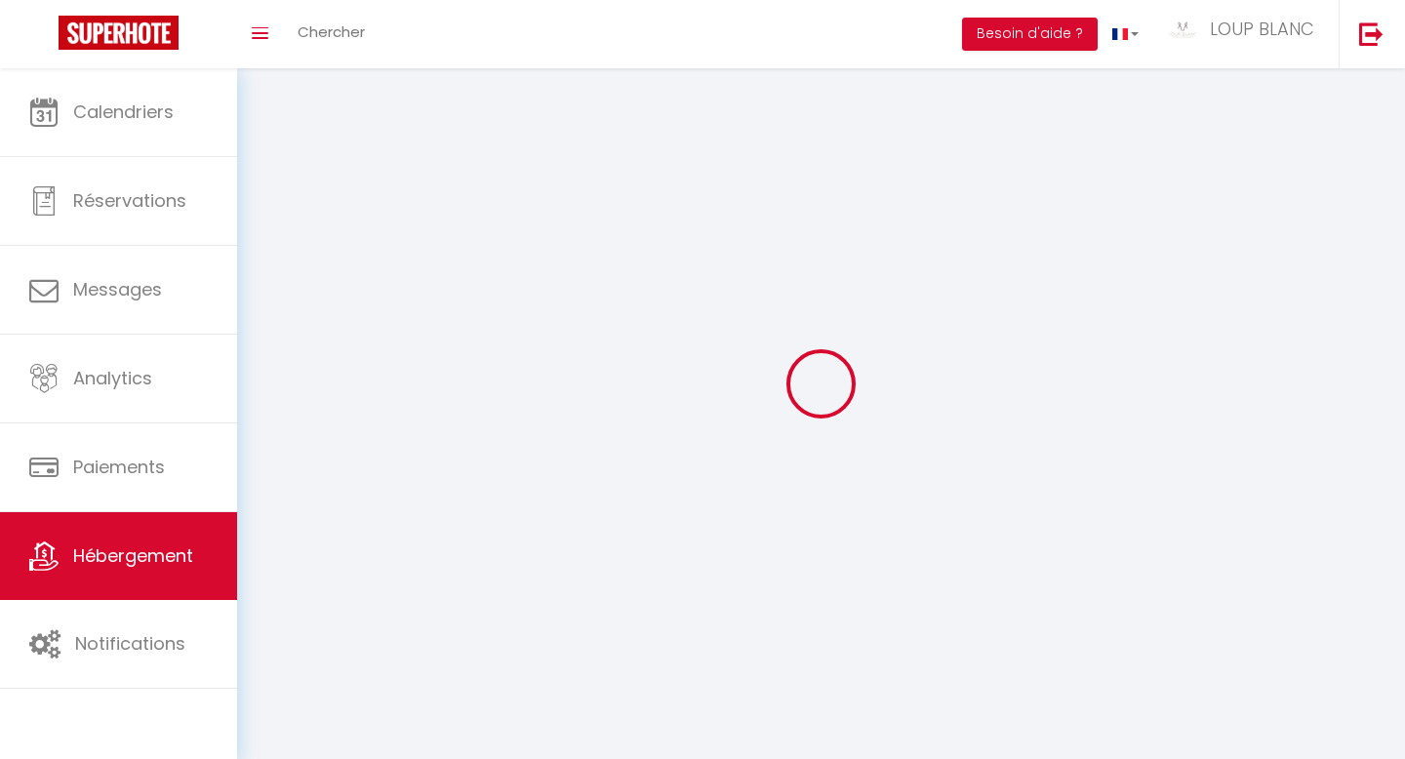
checkbox input "false"
select select
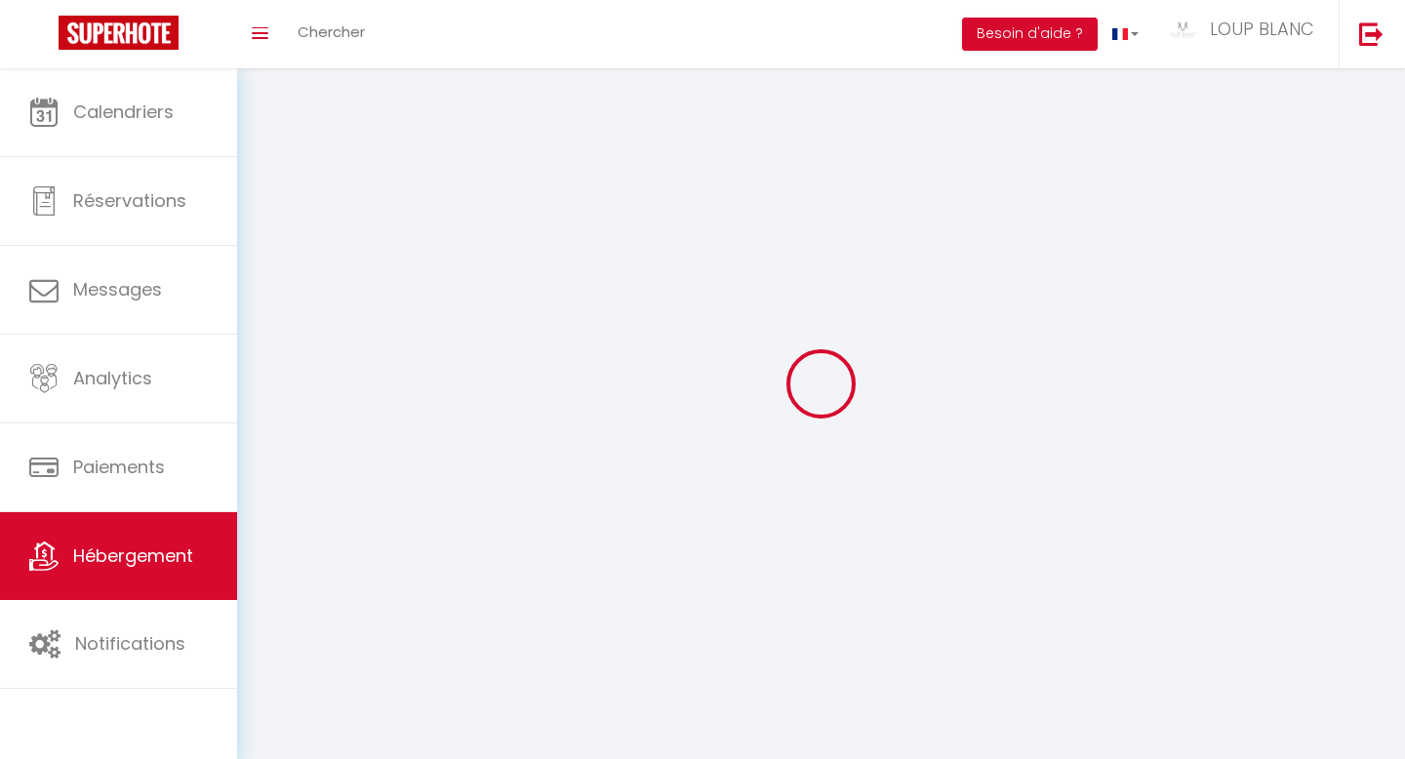
select select
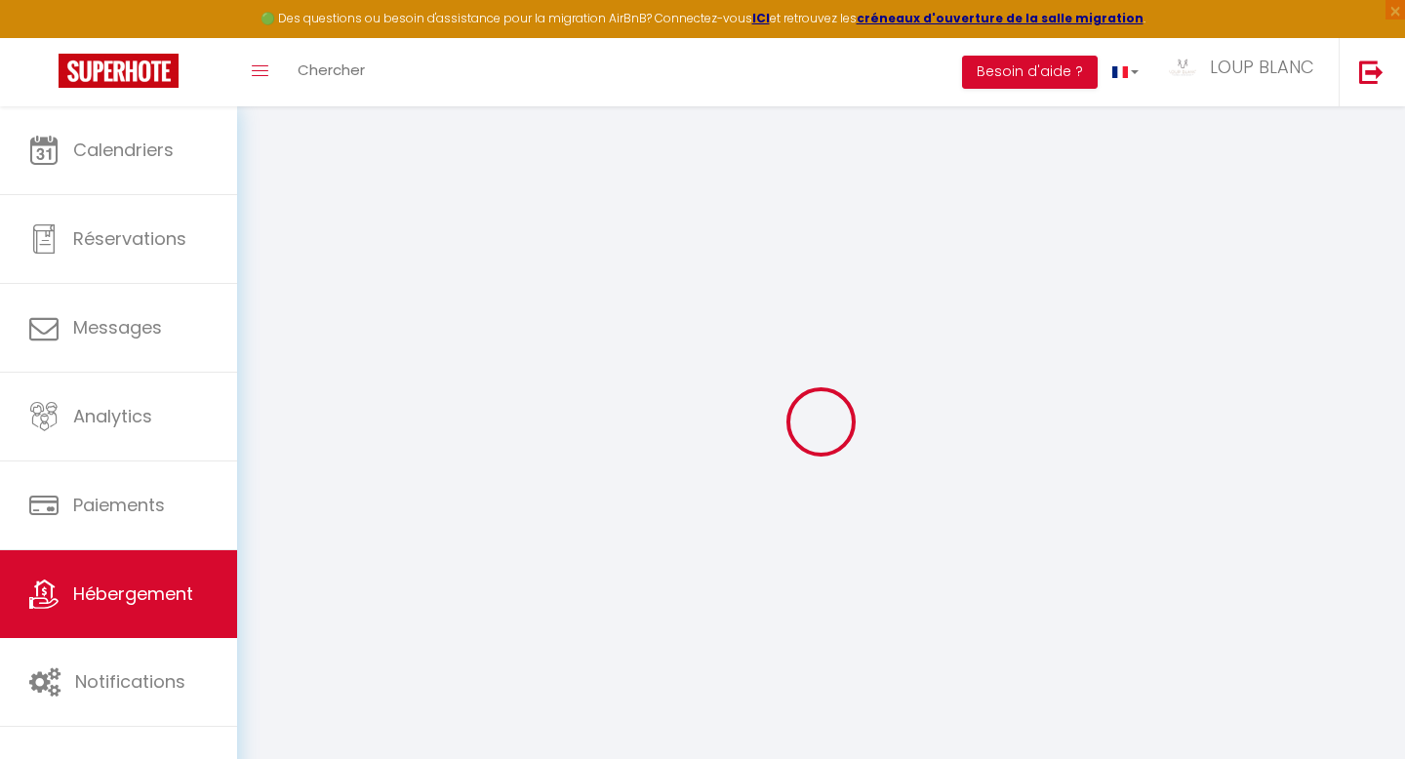
select select
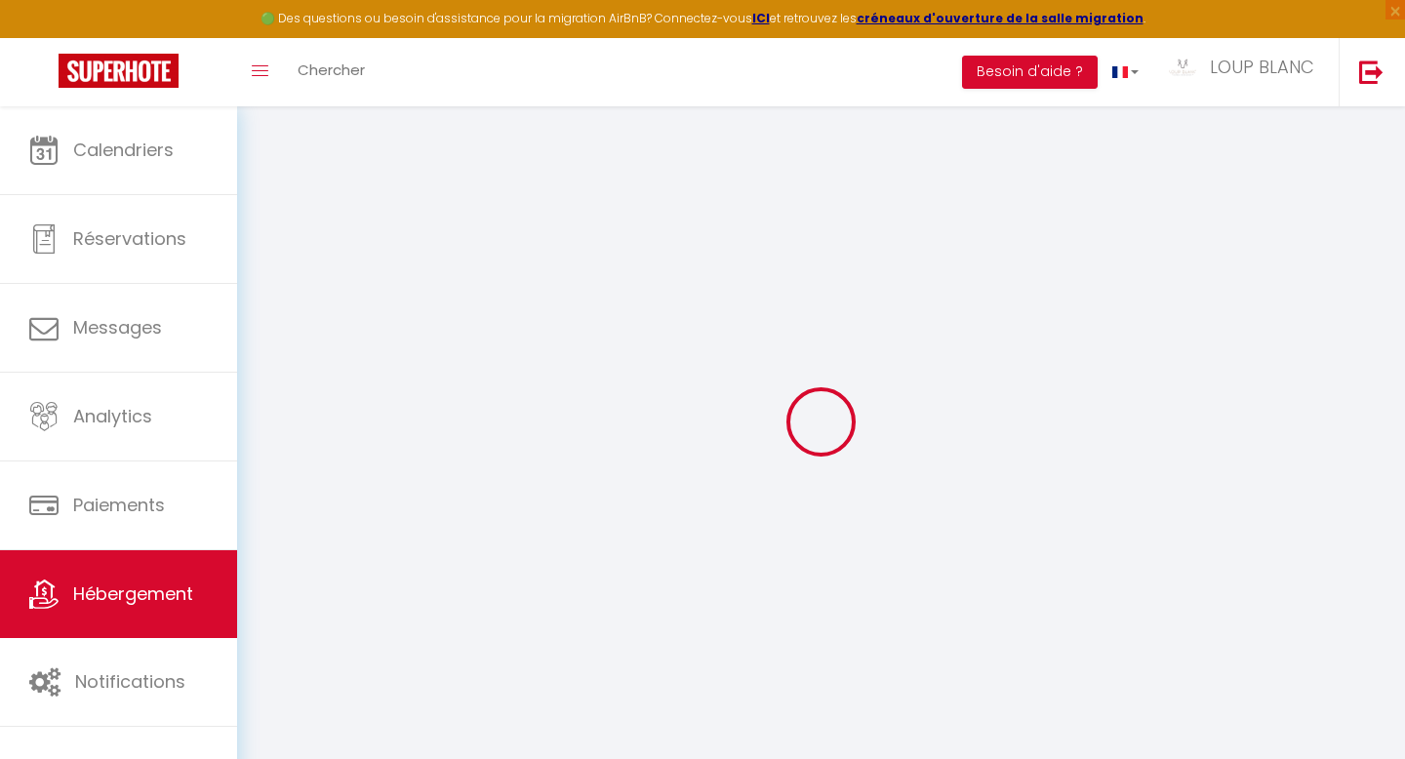
select select
checkbox input "false"
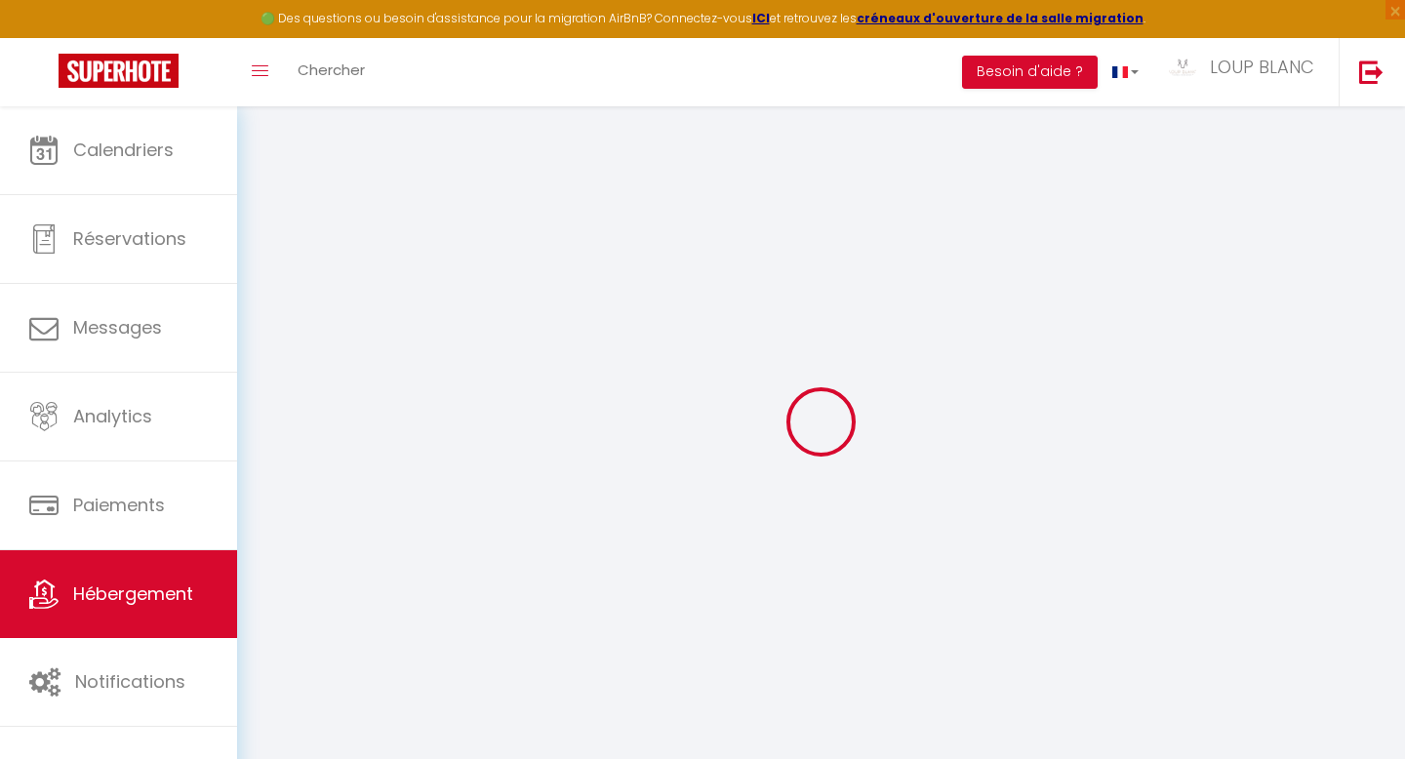
select select
type input "Le Central"
type input "[PERSON_NAME]"
select select "2"
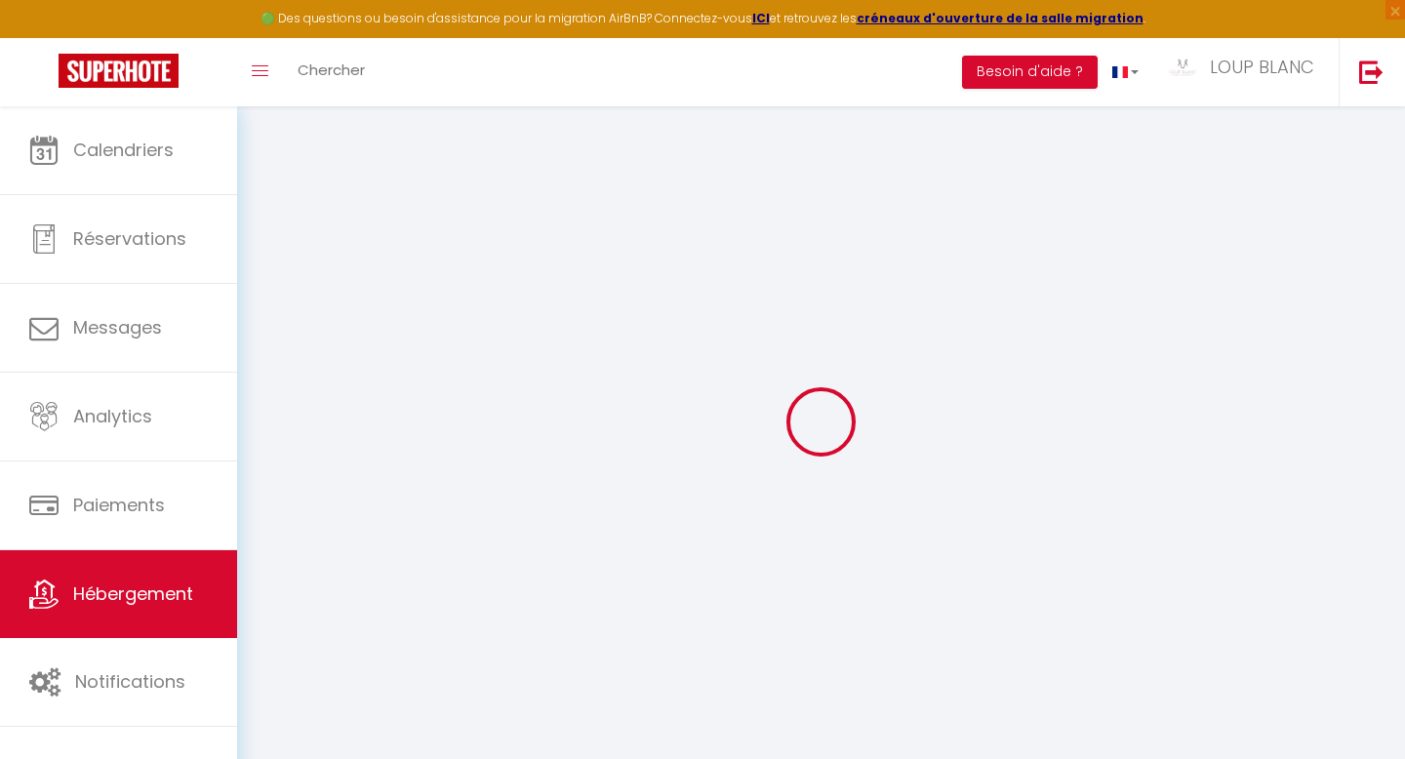
type input "39"
type input "38"
type input "3.85"
type input "0"
select select
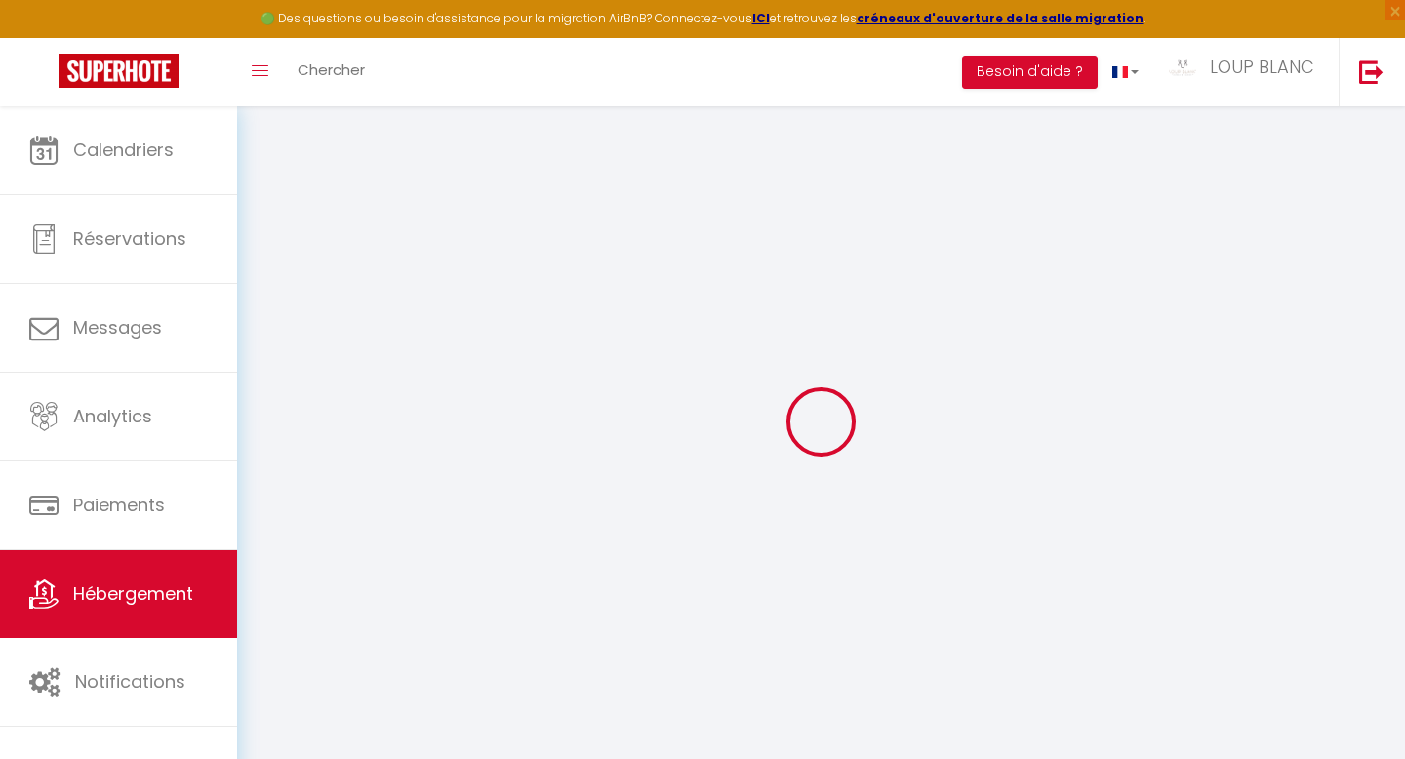
select select
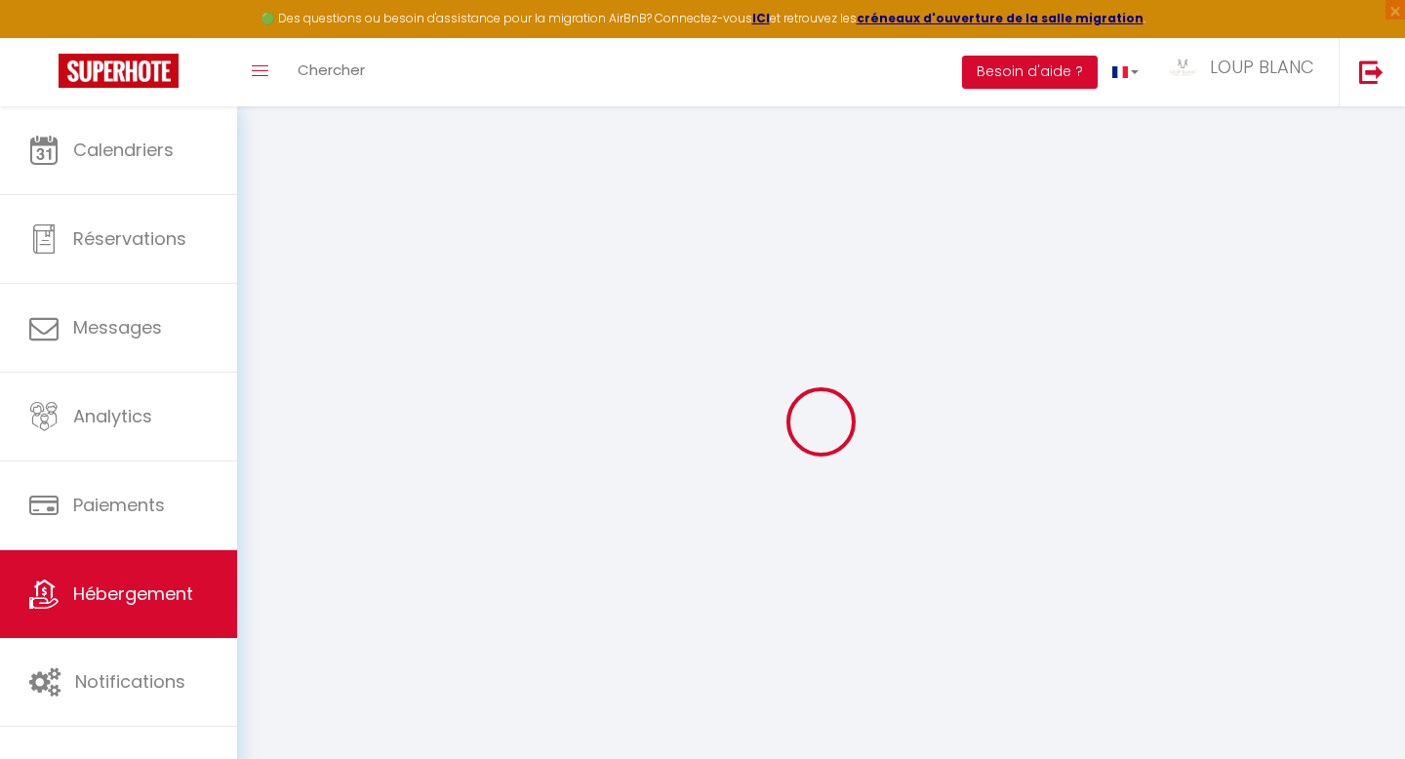
type input "[STREET_ADDRESS][PERSON_NAME]"
type input "25200"
type input "Montbéliard"
type input "[EMAIL_ADDRESS][DOMAIN_NAME]"
select select
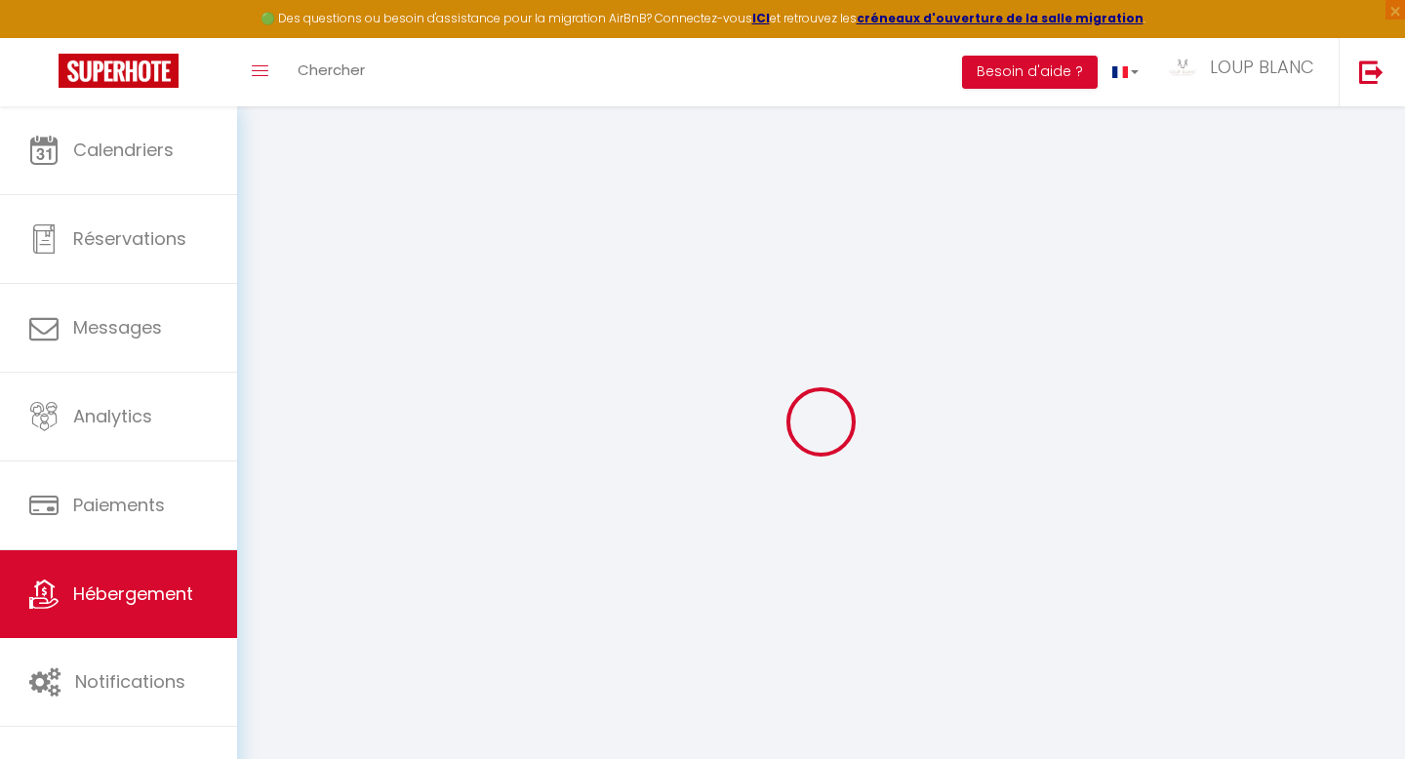
checkbox input "false"
radio input "true"
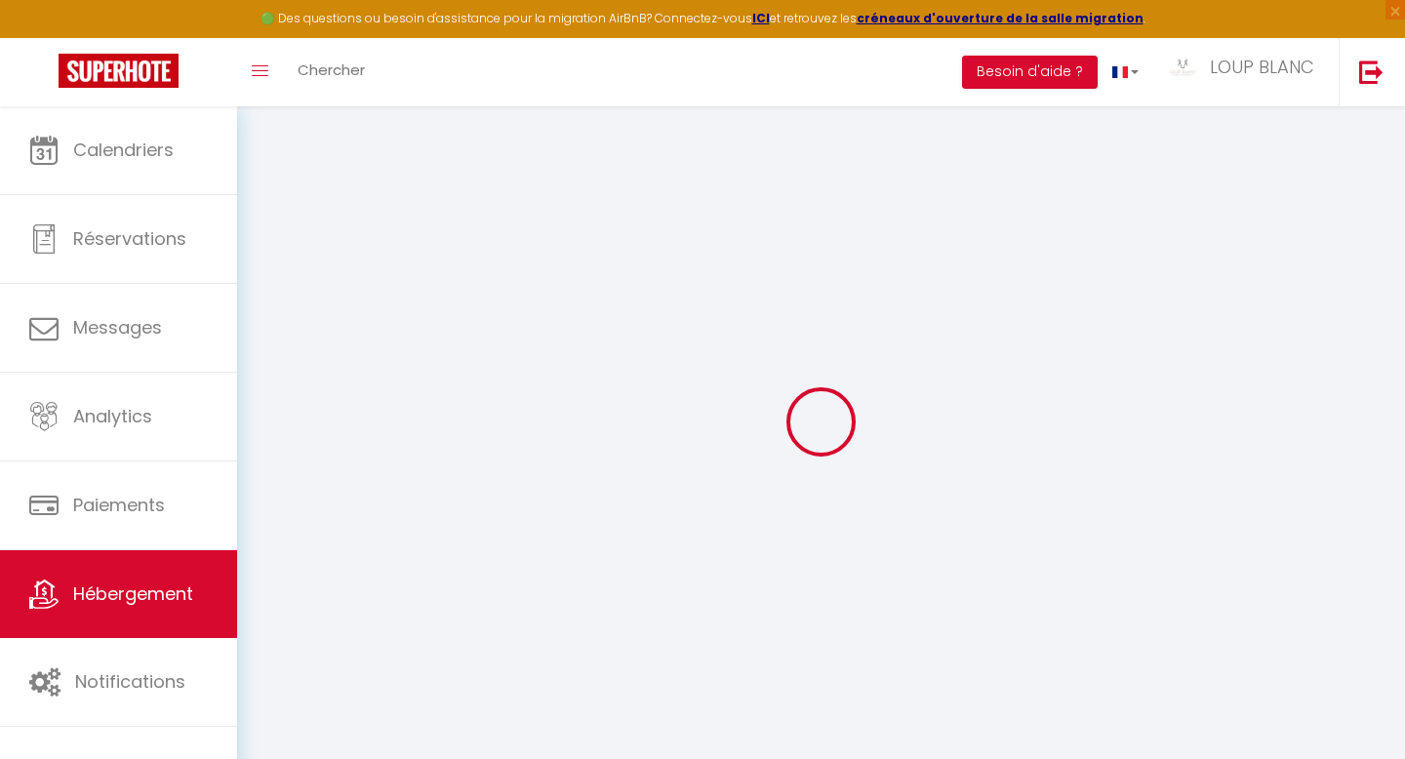
type input "0"
select select
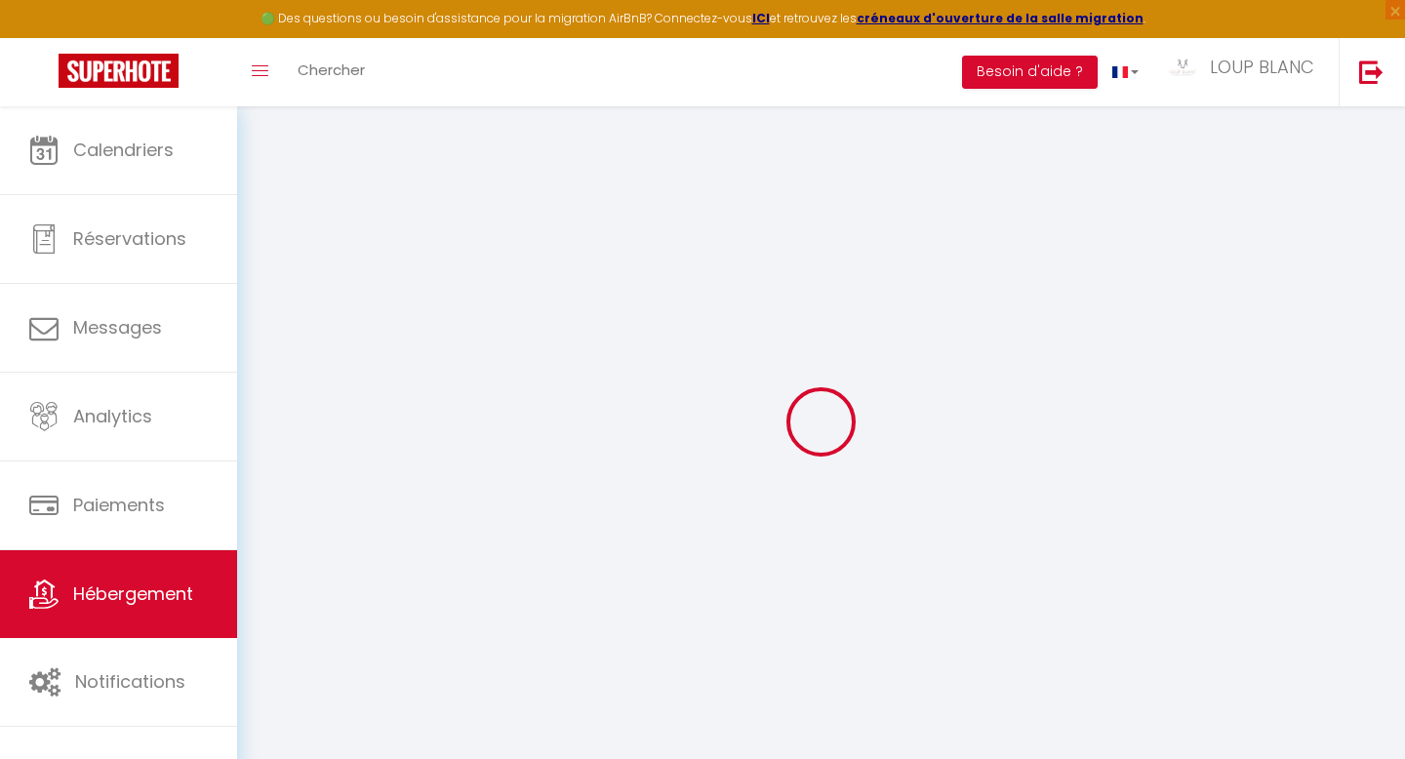
select select
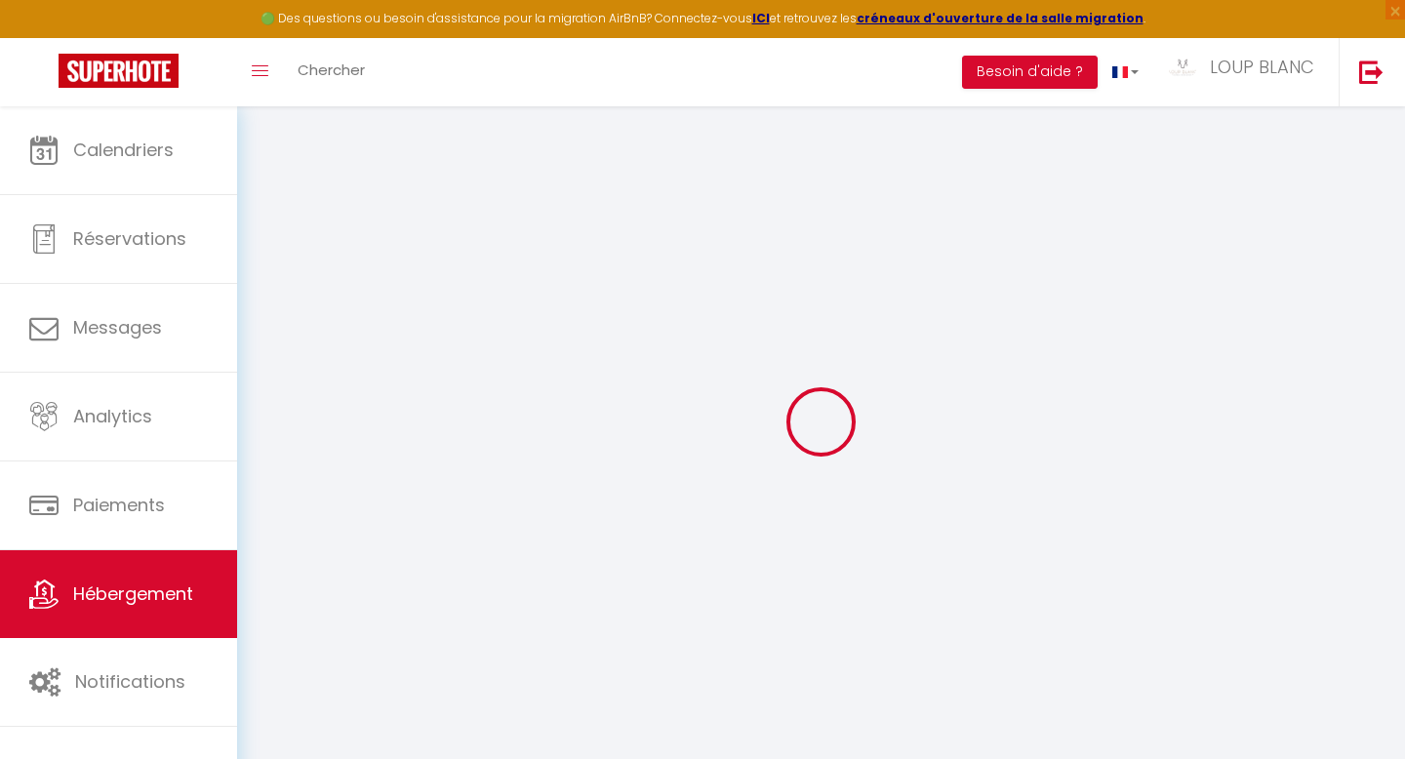
select select
checkbox input "false"
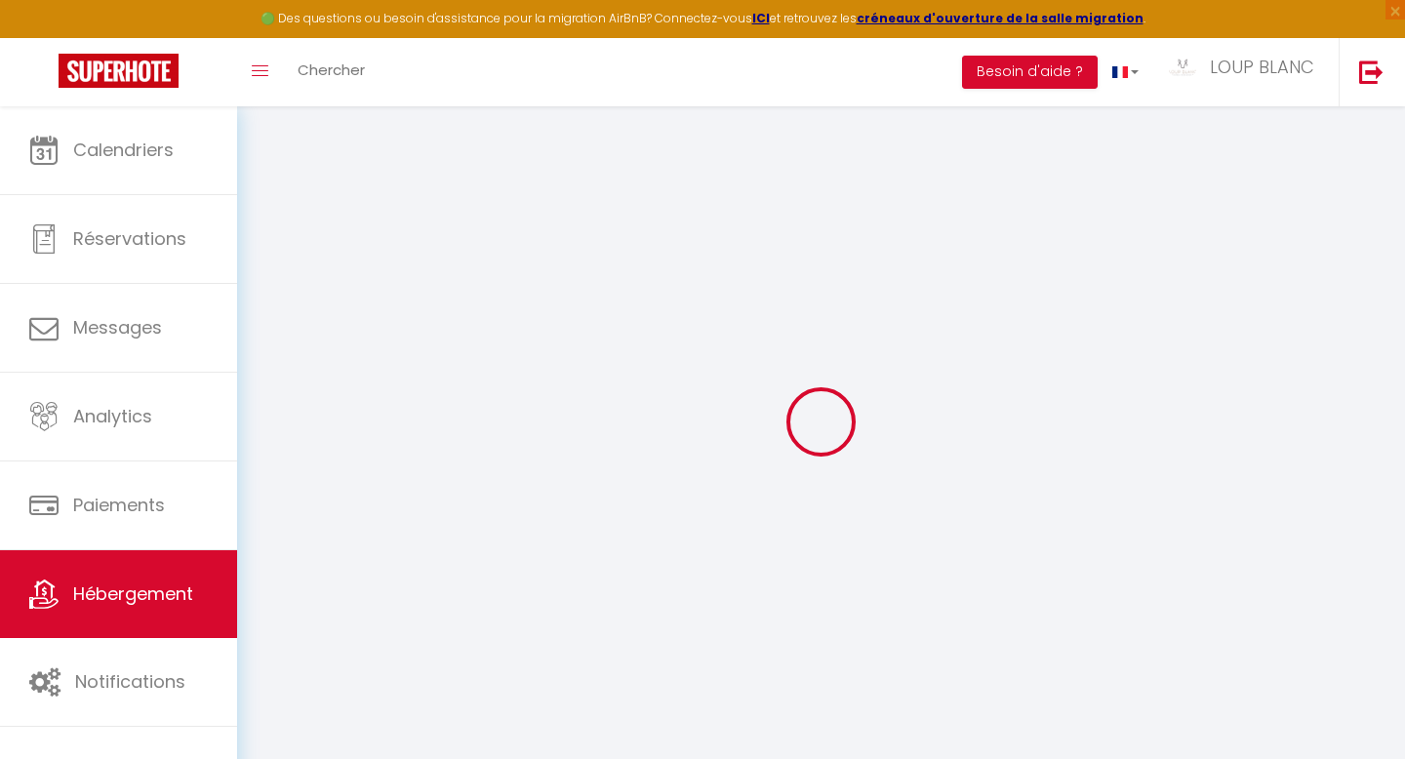
select select
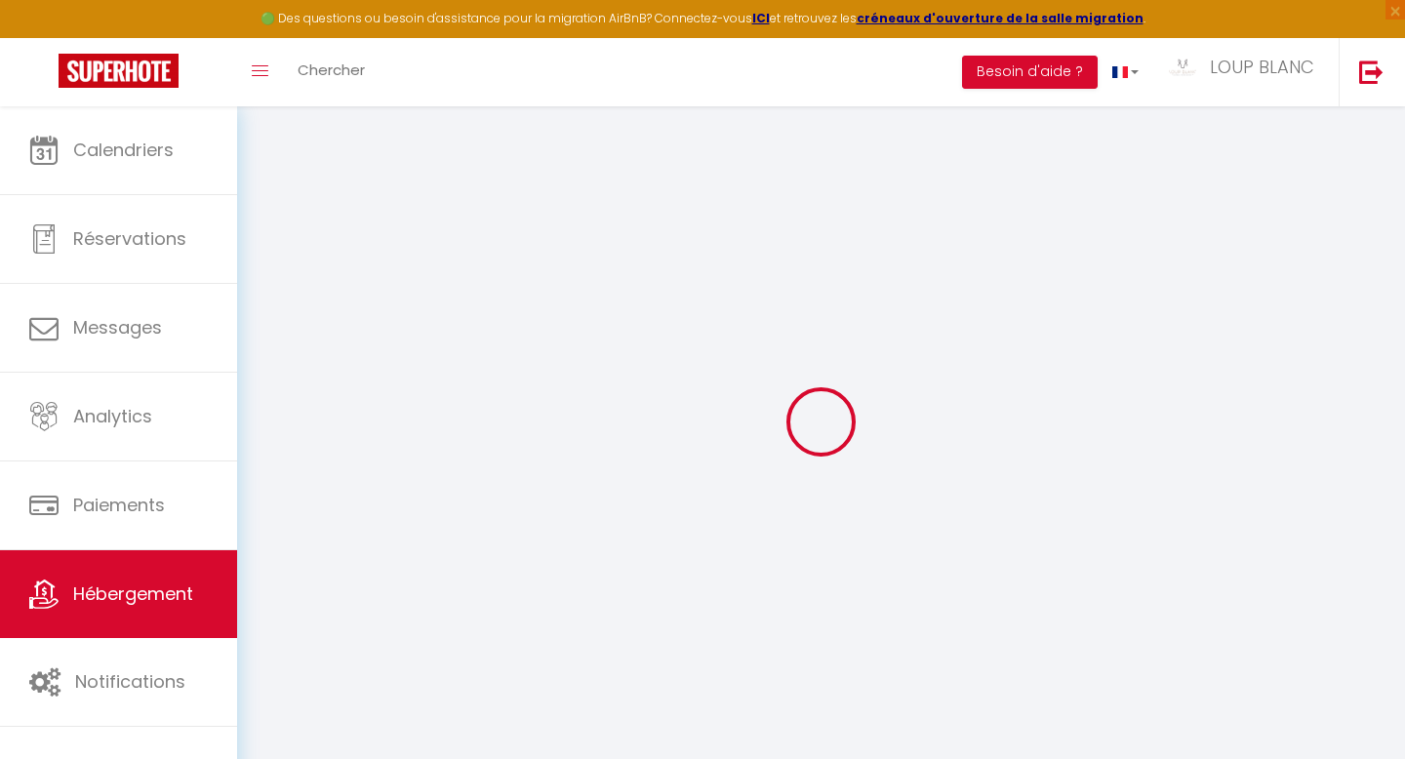
select select
checkbox input "false"
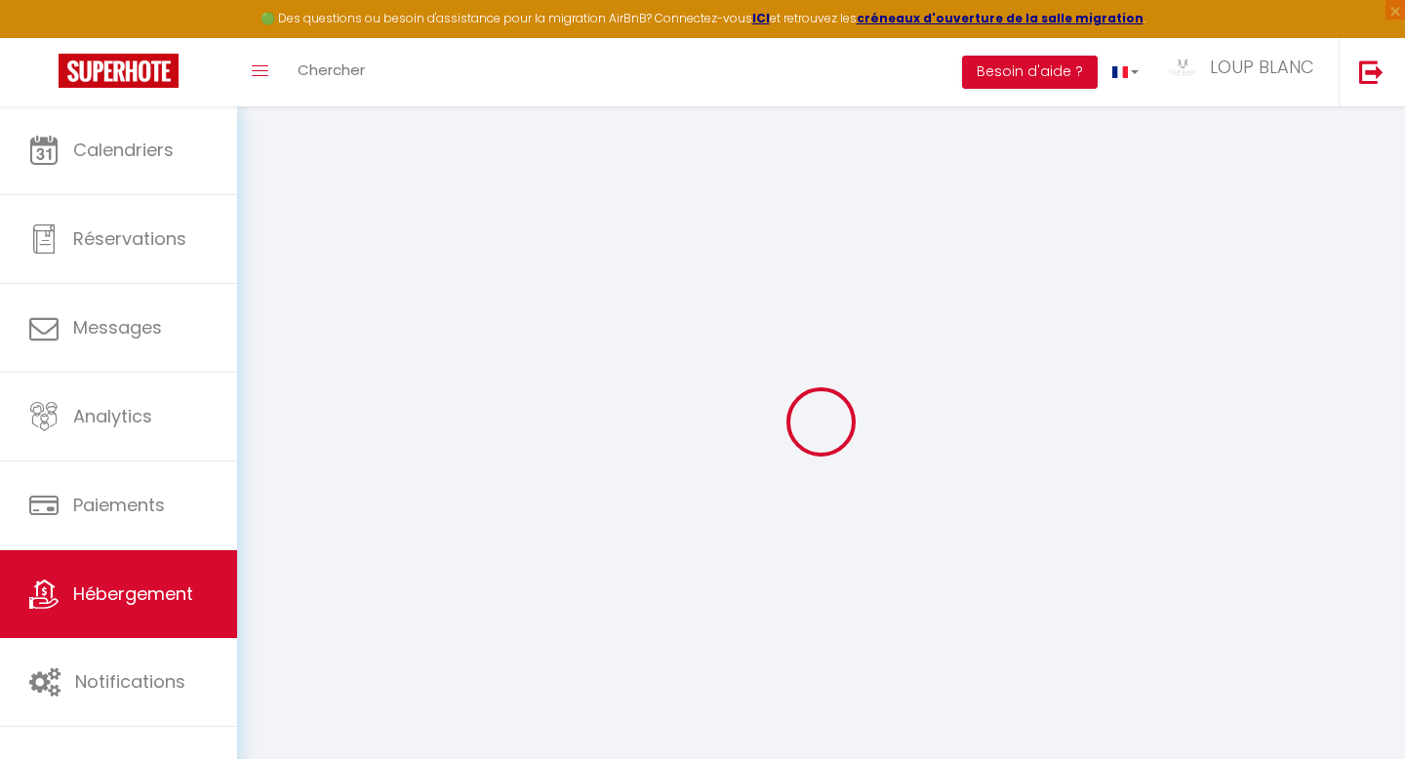
checkbox input "false"
select select
checkbox input "false"
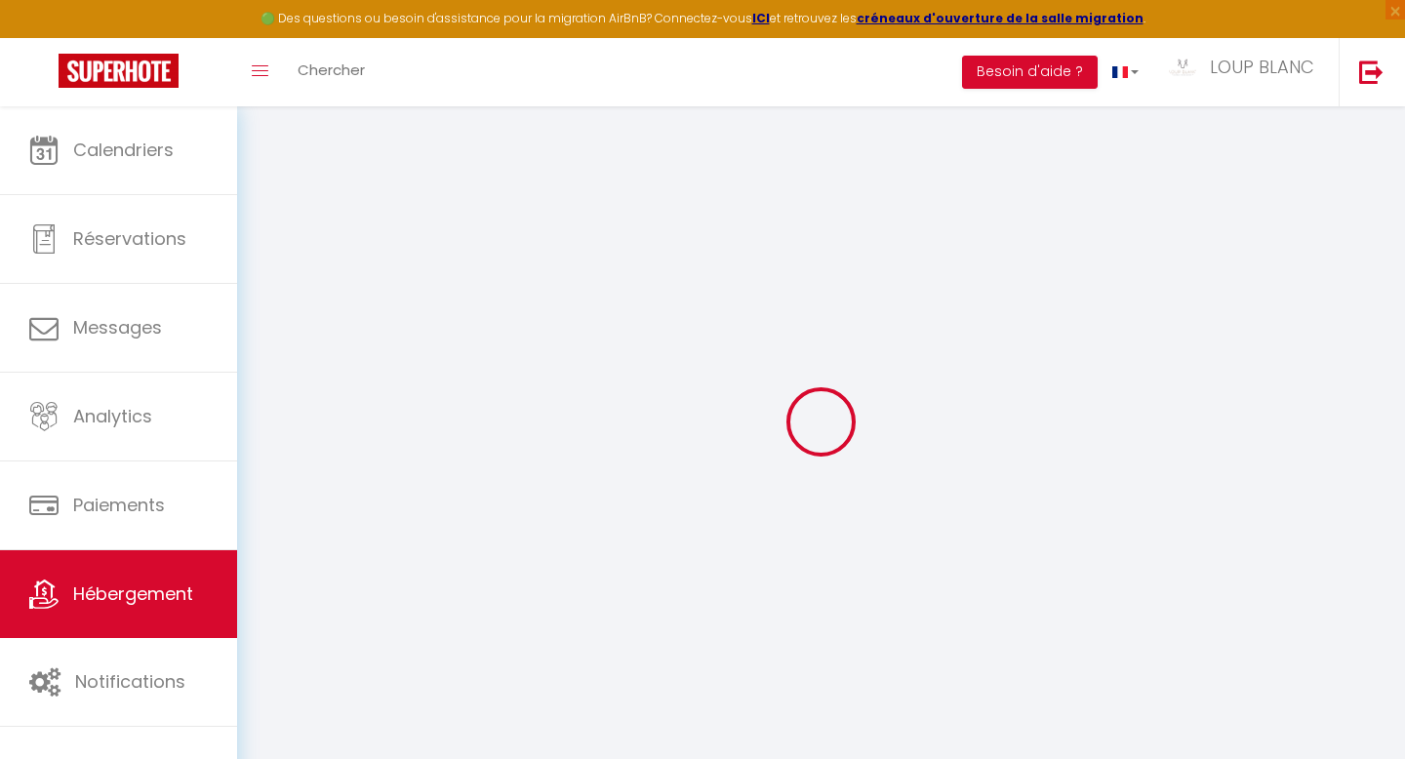
checkbox input "false"
select select
checkbox input "false"
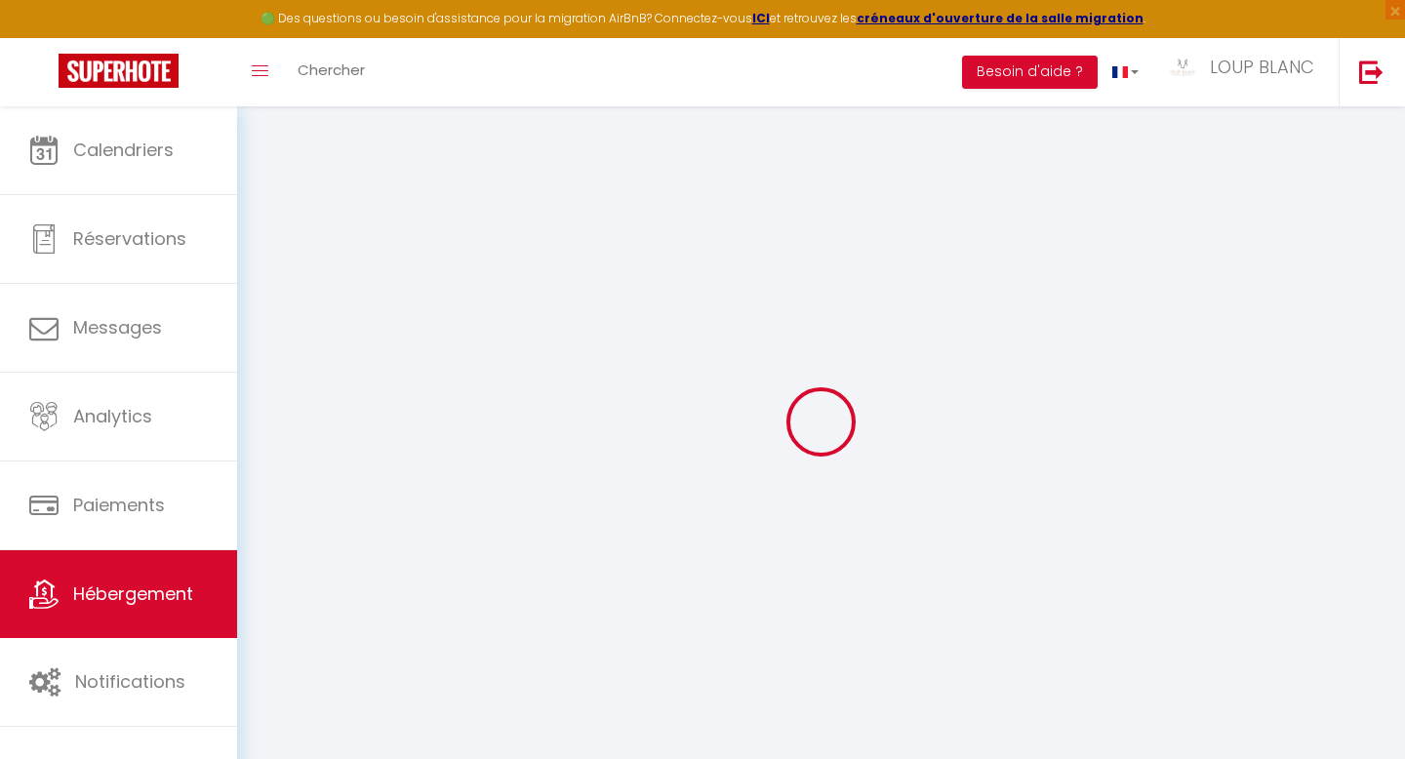
checkbox input "false"
select select
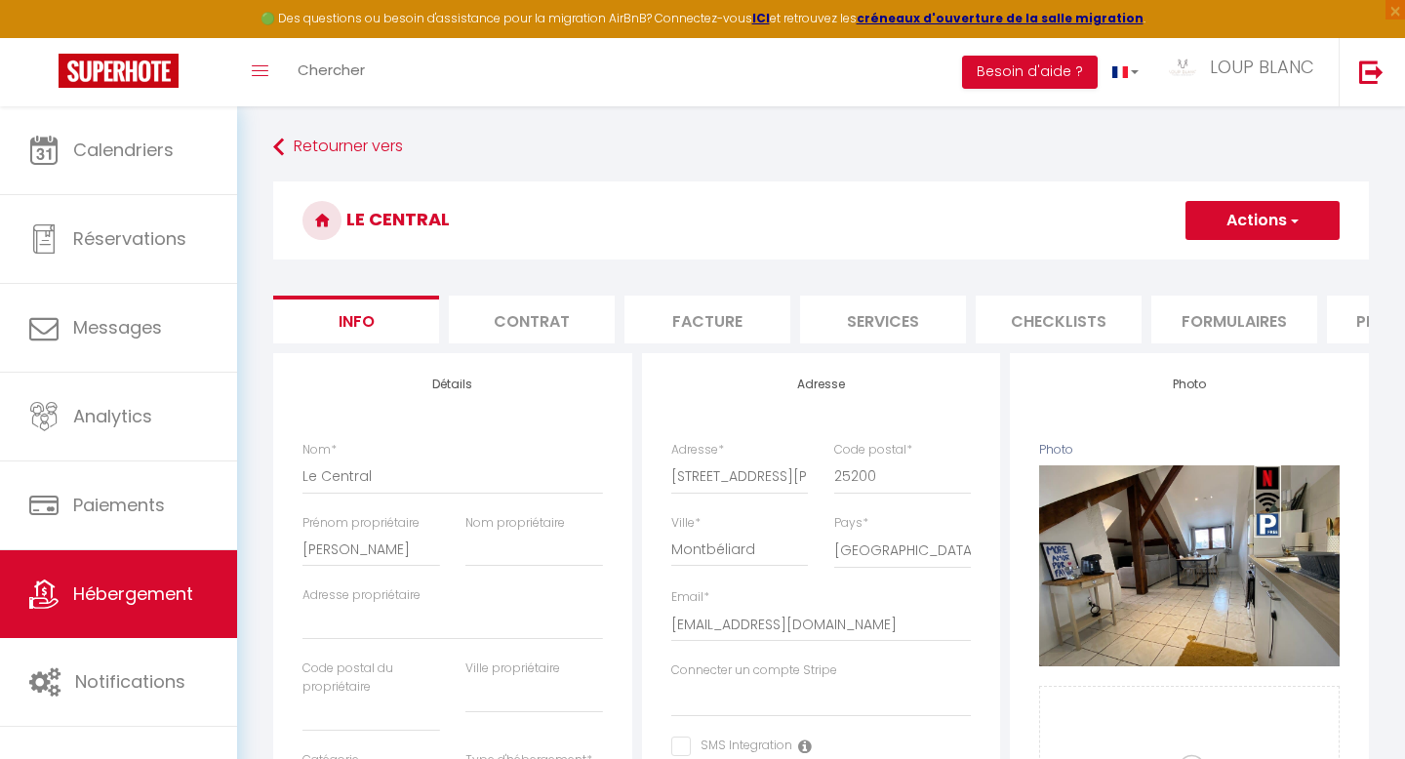
select select
checkbox input "false"
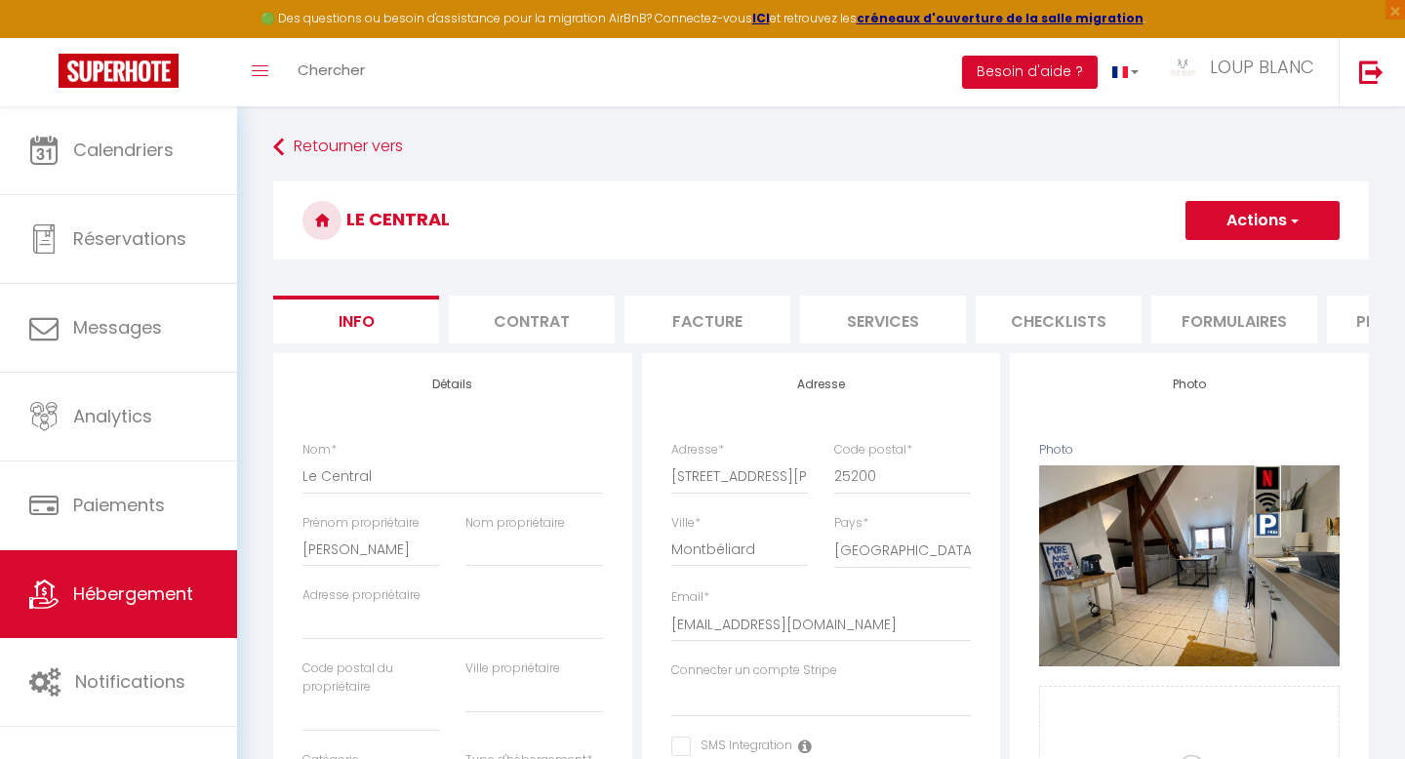
checkbox input "false"
click at [723, 319] on li "Facture" at bounding box center [707, 320] width 166 height 48
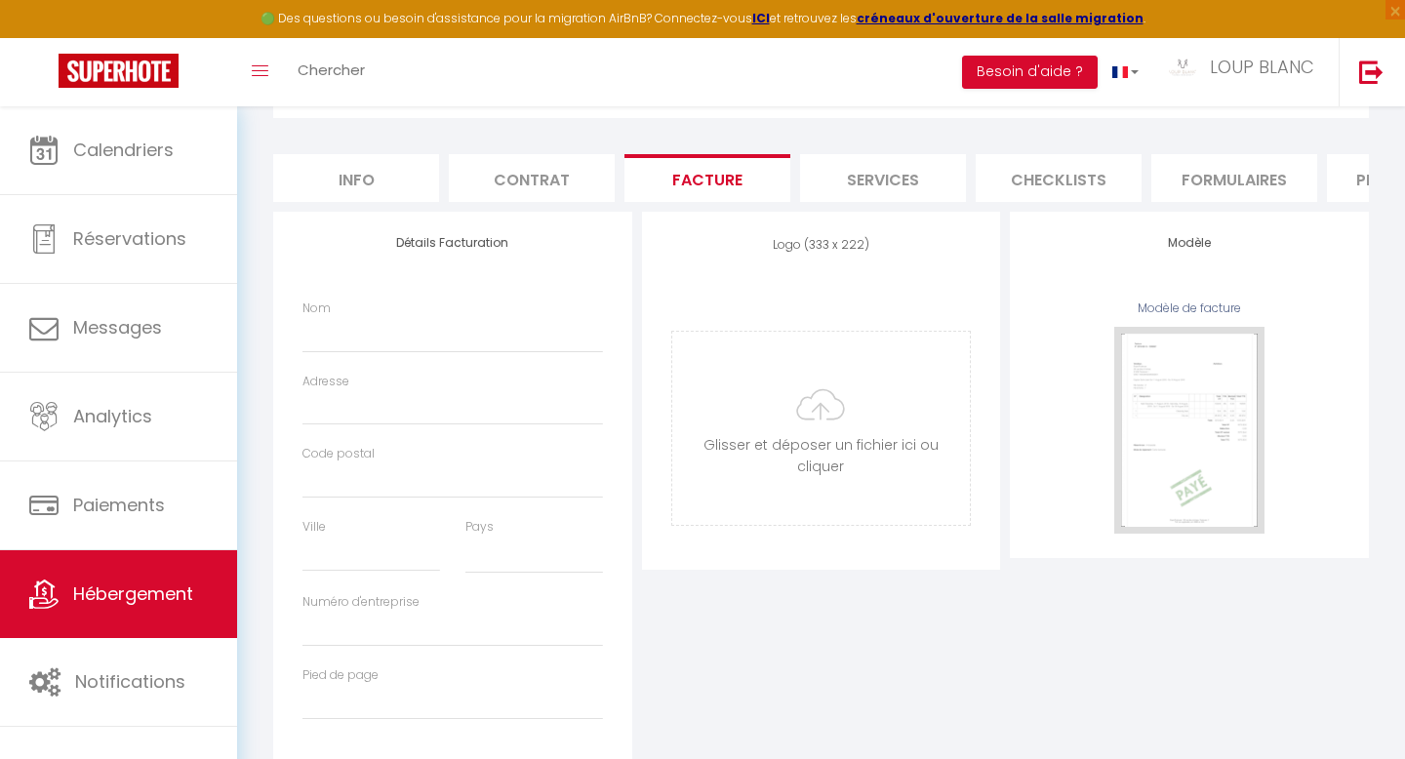
scroll to position [145, 0]
click at [455, 323] on input "Nom" at bounding box center [452, 330] width 300 height 35
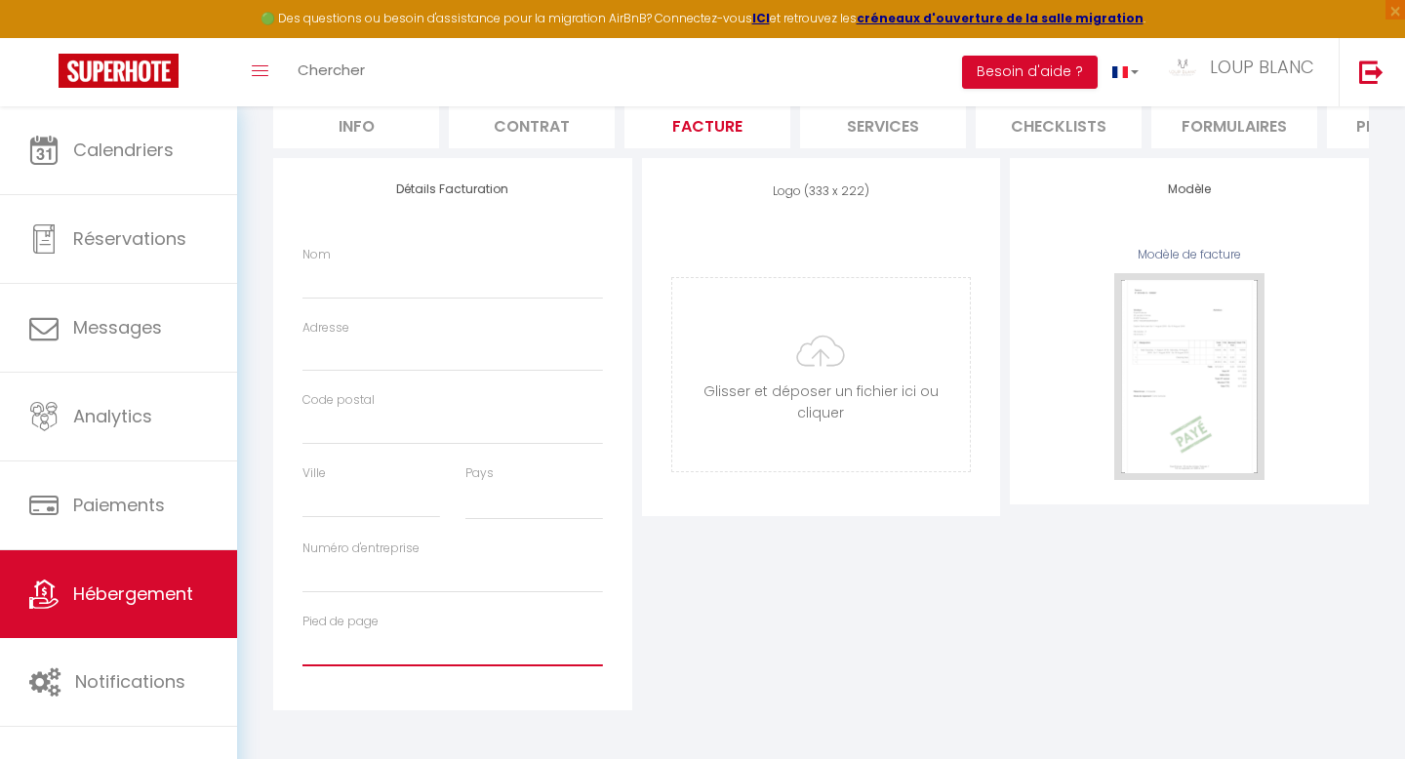
click at [496, 646] on input "Pied de page" at bounding box center [452, 648] width 300 height 35
click at [501, 533] on div "Pays [GEOGRAPHIC_DATA] [GEOGRAPHIC_DATA] [GEOGRAPHIC_DATA] [GEOGRAPHIC_DATA] [G…" at bounding box center [534, 501] width 163 height 75
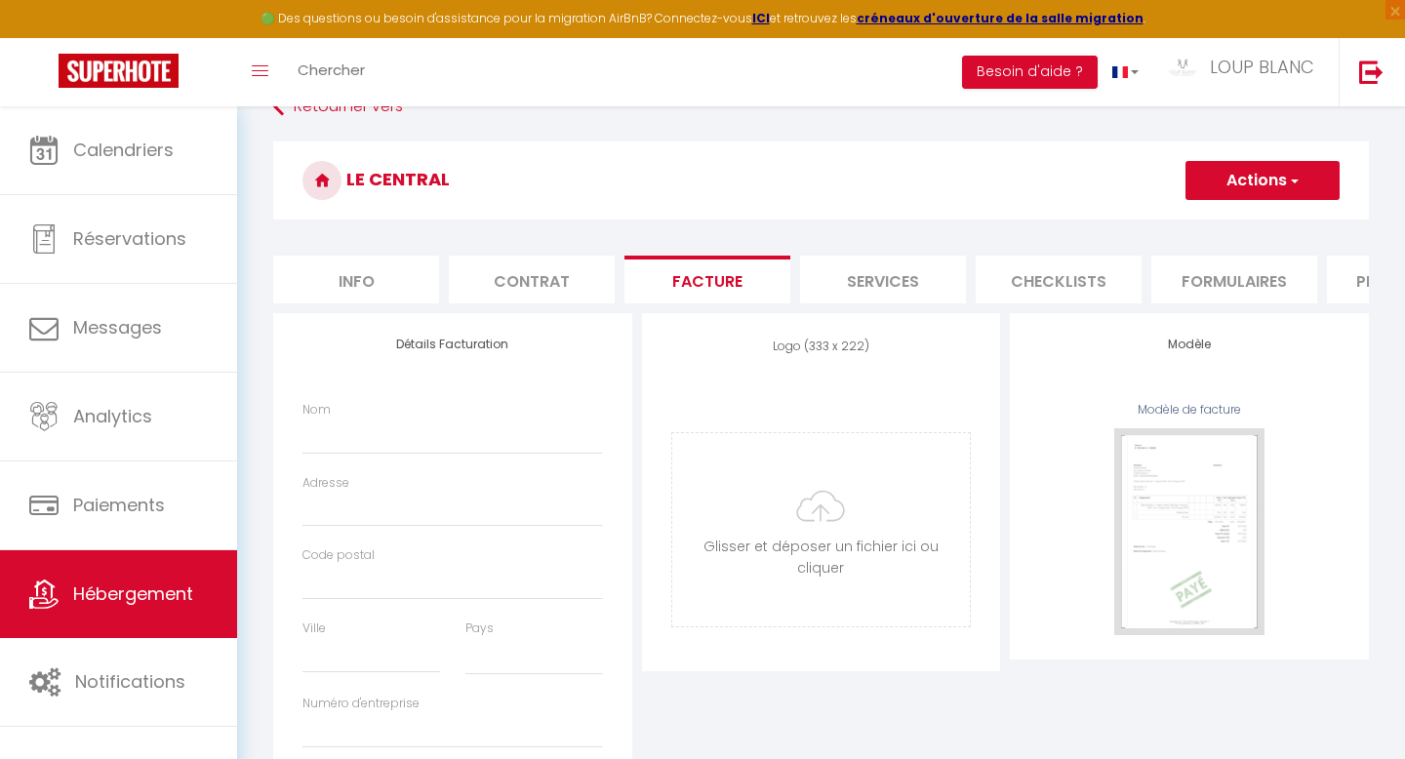
scroll to position [36, 0]
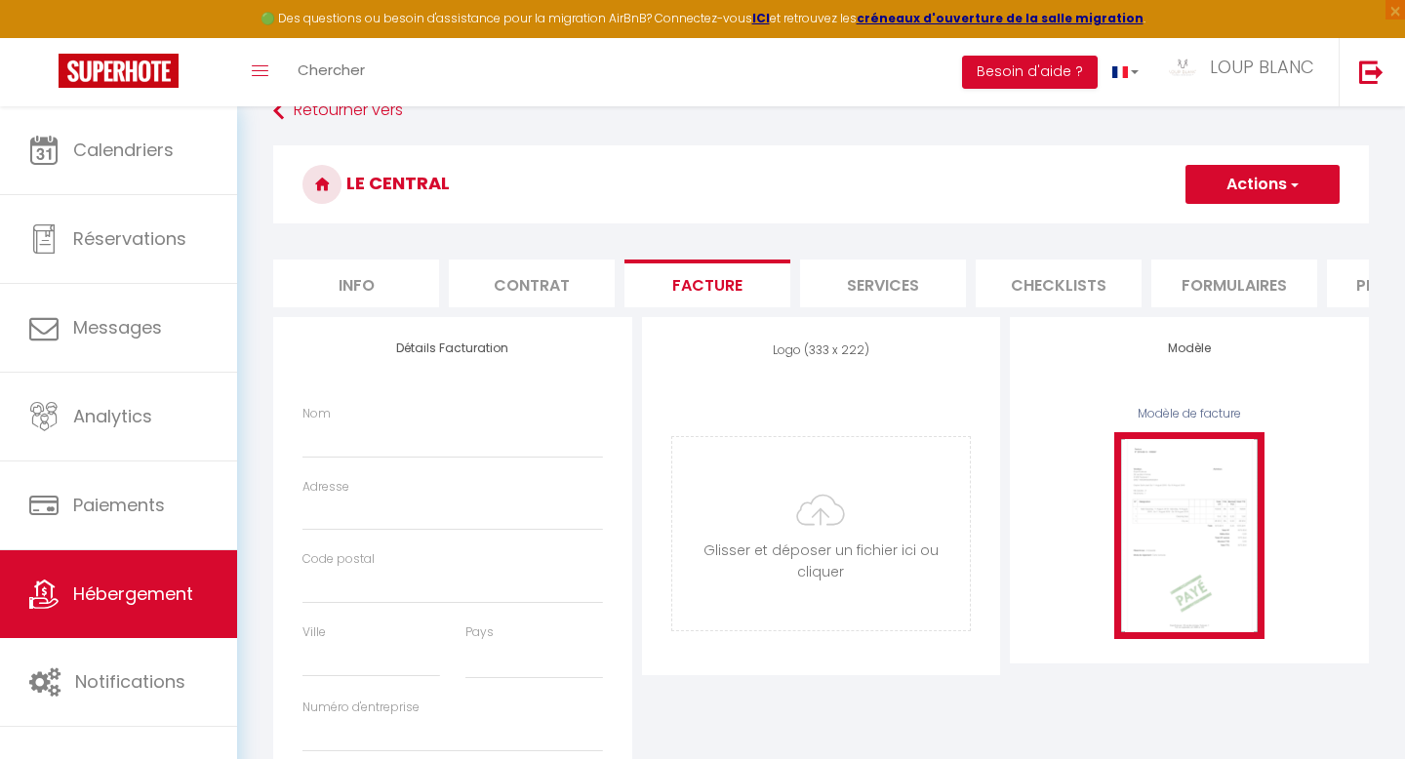
click at [1190, 503] on img at bounding box center [1189, 535] width 150 height 207
click at [1220, 585] on img at bounding box center [1189, 535] width 150 height 207
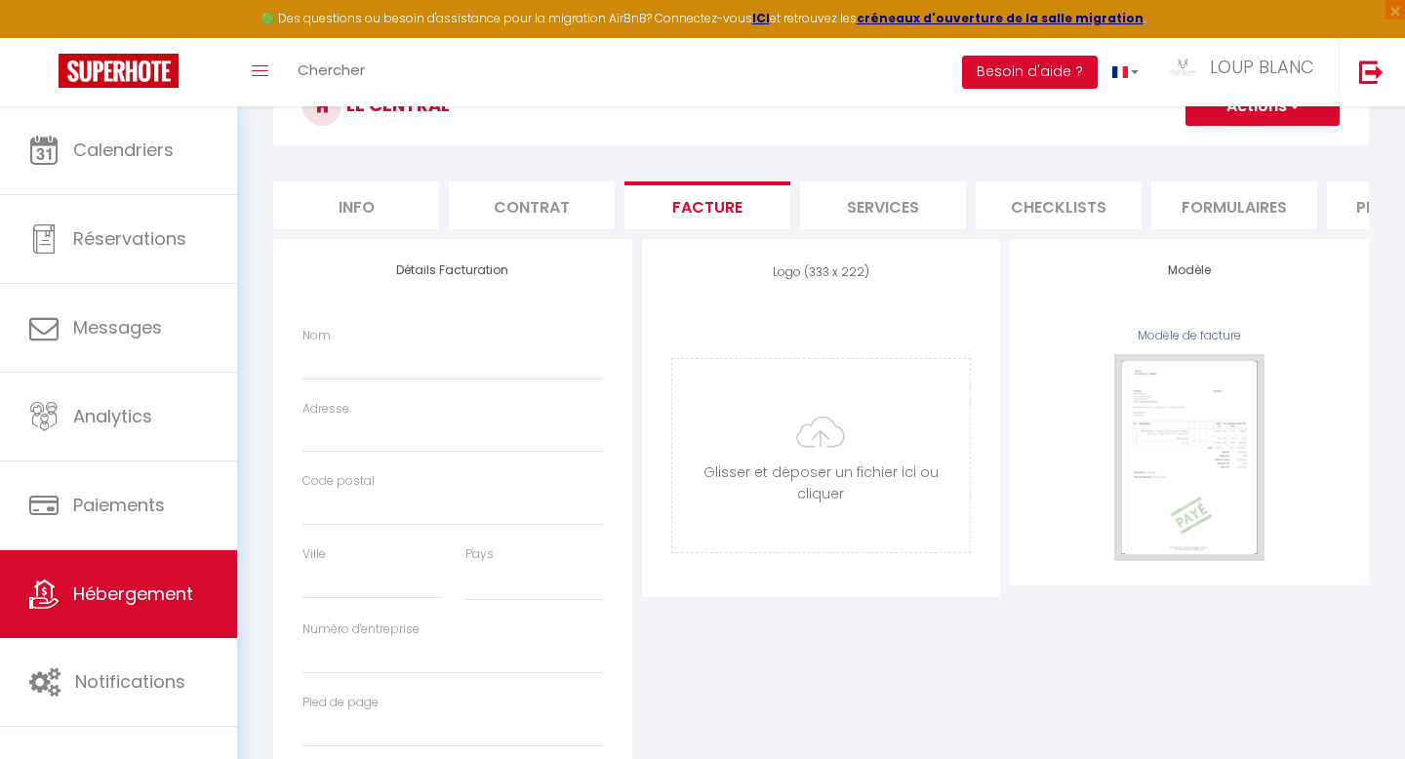
scroll to position [195, 0]
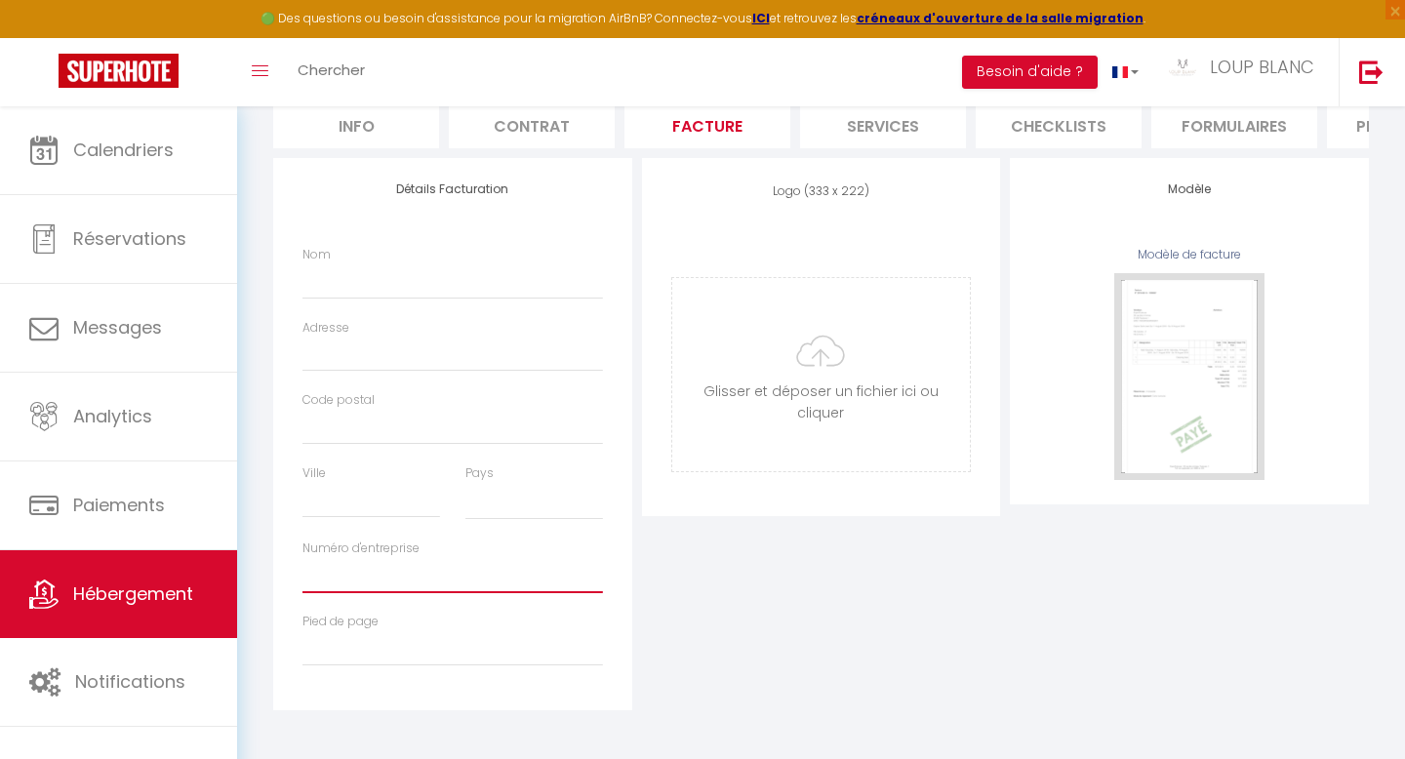
click at [454, 579] on input "Numéro d'entreprise" at bounding box center [452, 575] width 300 height 35
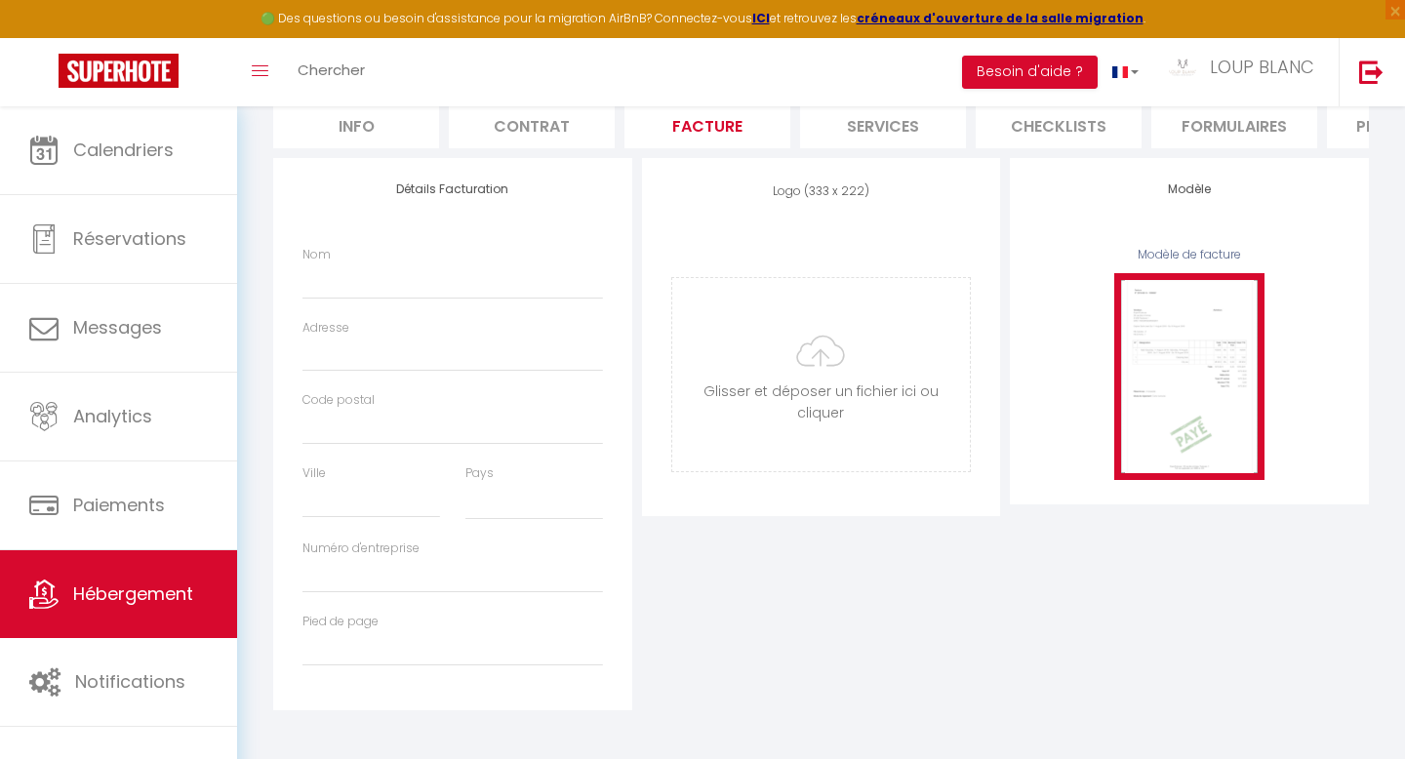
click at [1203, 428] on img at bounding box center [1189, 376] width 150 height 207
select select
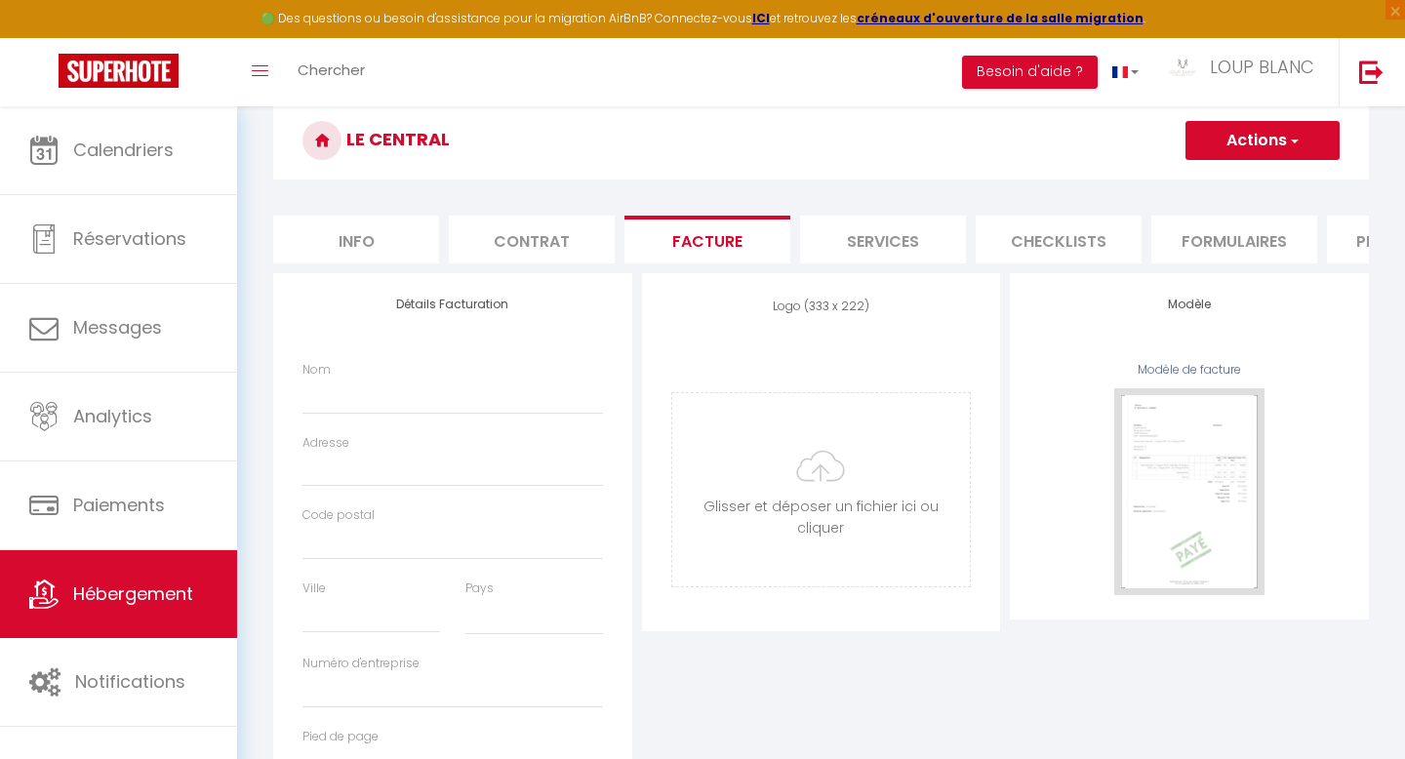
scroll to position [85, 0]
